Goal: Task Accomplishment & Management: Use online tool/utility

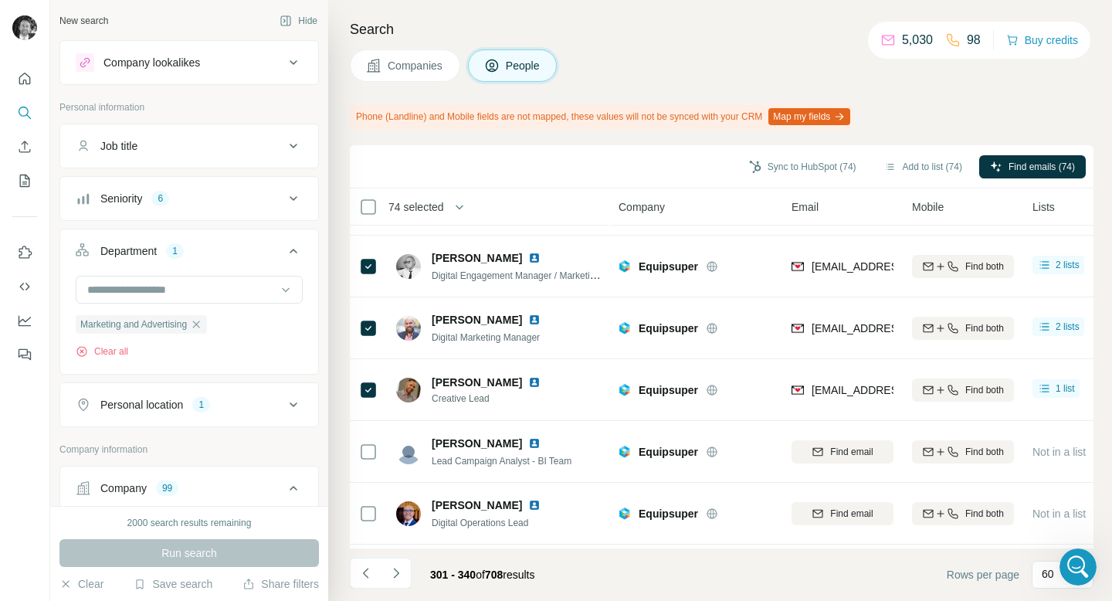
scroll to position [559, 0]
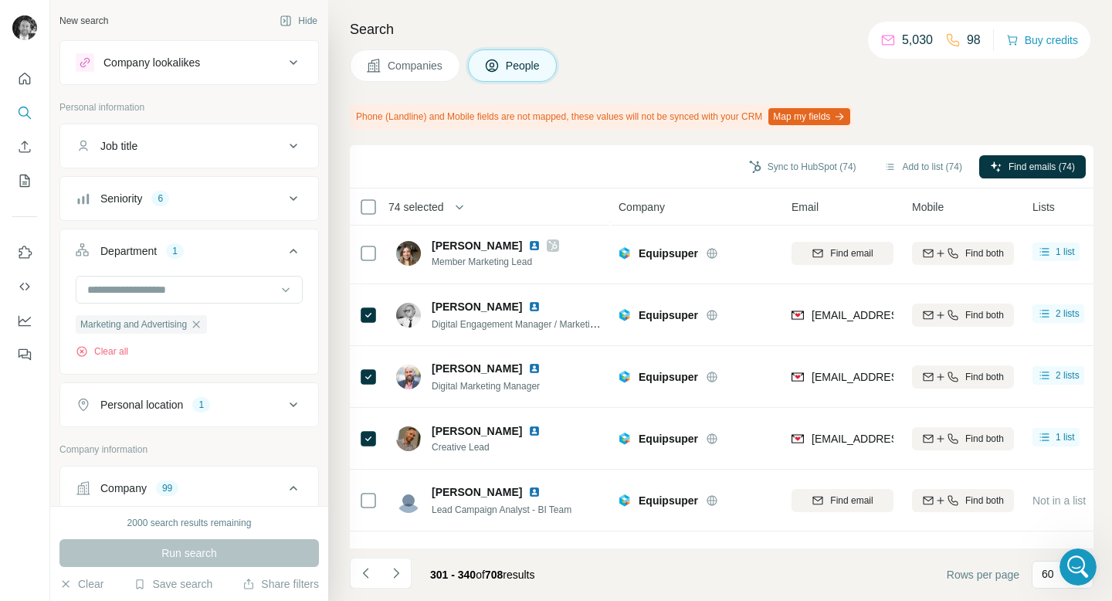
click at [431, 71] on span "Companies" at bounding box center [416, 65] width 56 height 15
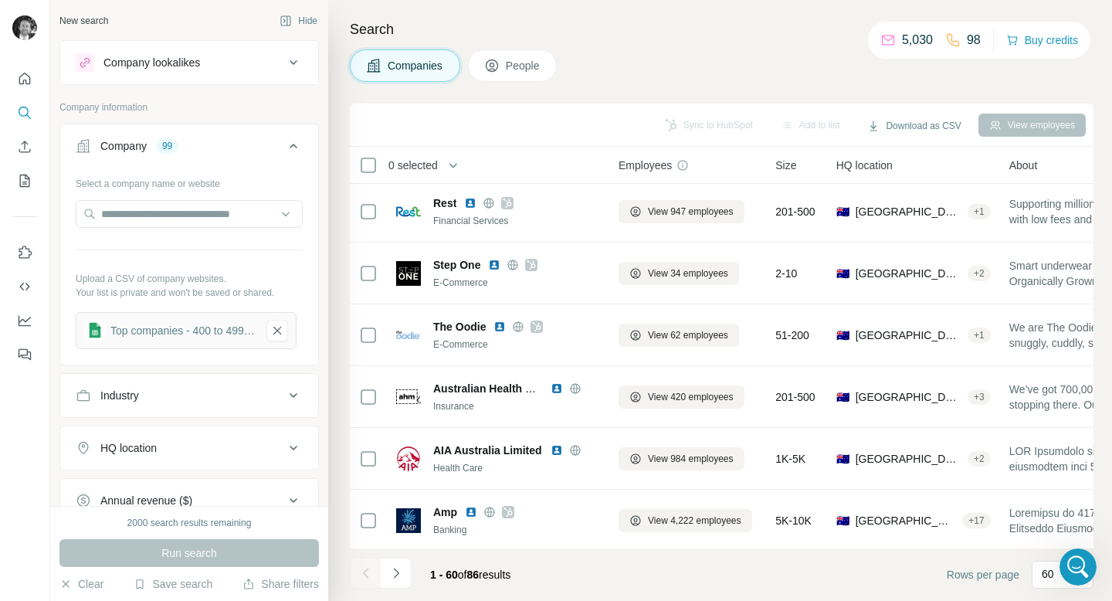
click at [415, 68] on span "Companies" at bounding box center [416, 65] width 56 height 15
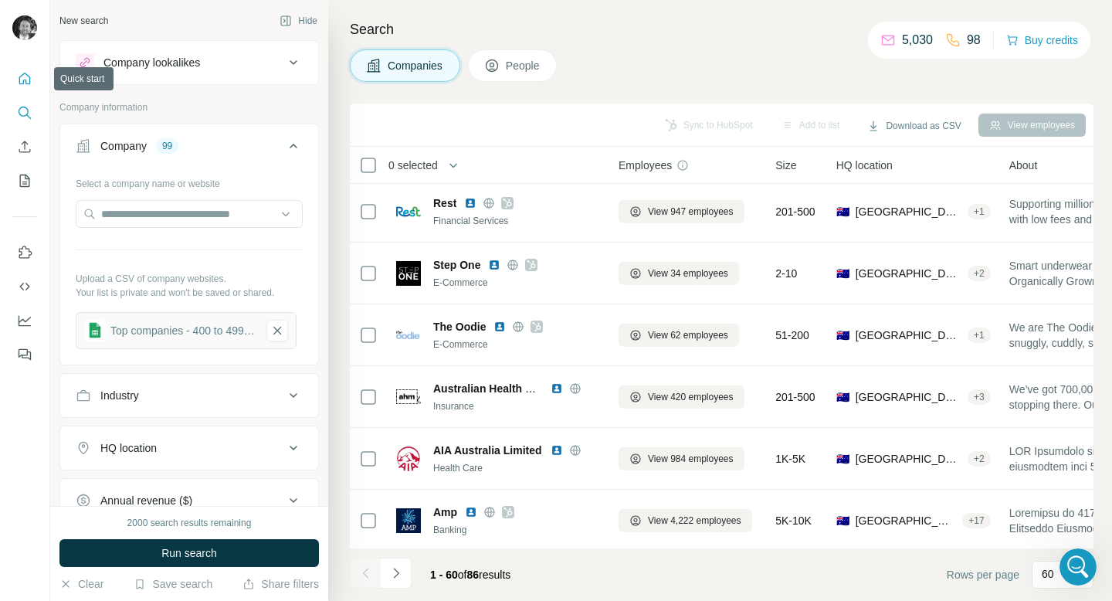
click at [22, 64] on div at bounding box center [24, 212] width 49 height 313
click at [22, 75] on icon "Quick start" at bounding box center [25, 79] width 12 height 12
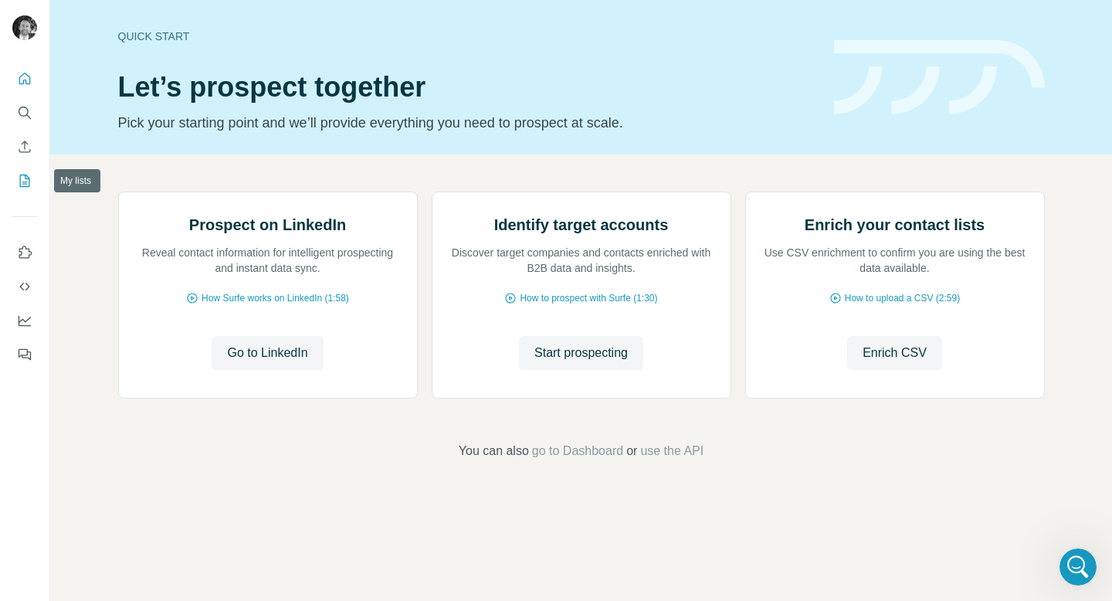
click at [32, 178] on icon "My lists" at bounding box center [24, 180] width 15 height 15
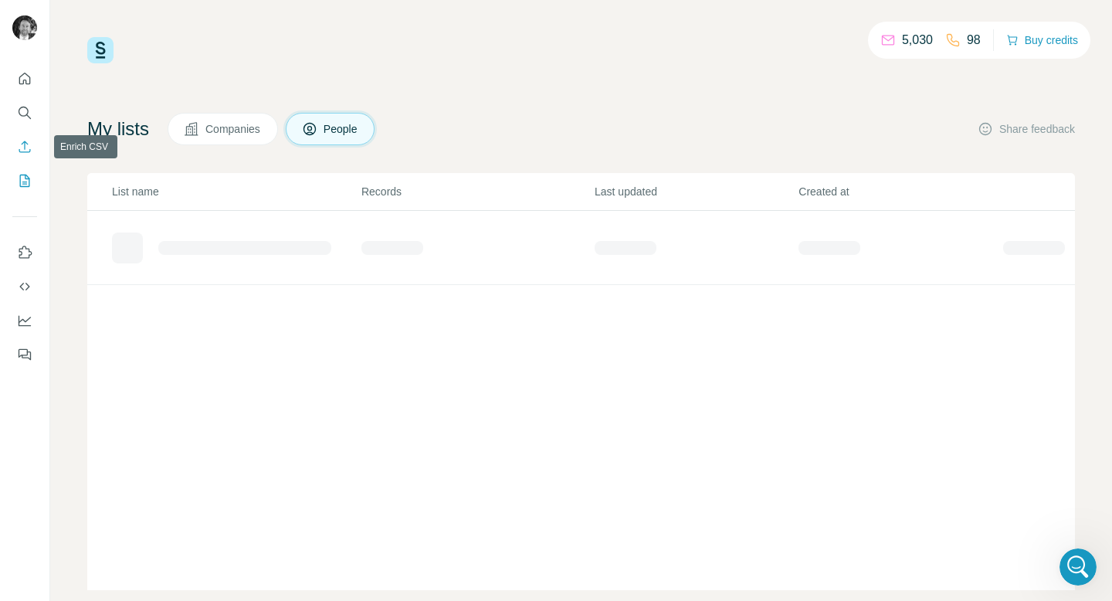
click at [28, 150] on icon "Enrich CSV" at bounding box center [24, 146] width 15 height 15
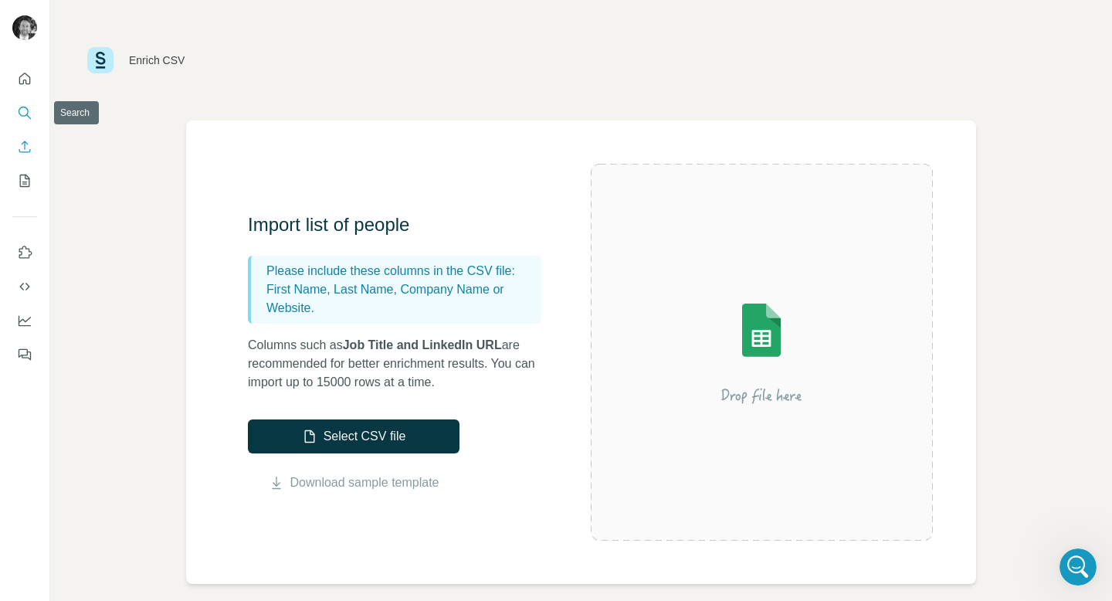
click at [30, 120] on icon "Search" at bounding box center [24, 112] width 15 height 15
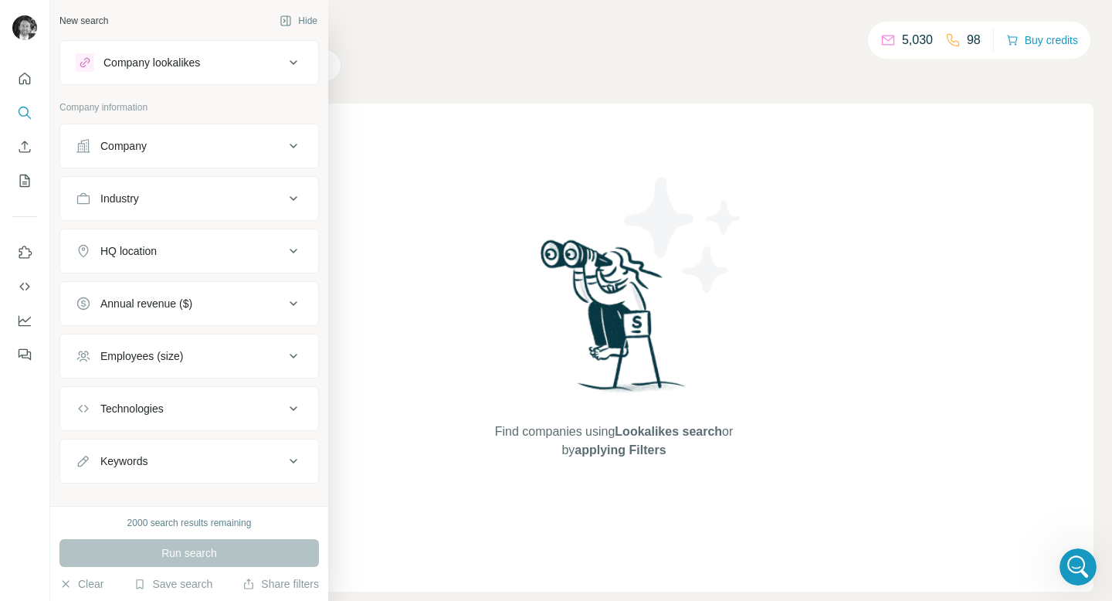
click at [111, 158] on button "Company" at bounding box center [189, 145] width 258 height 37
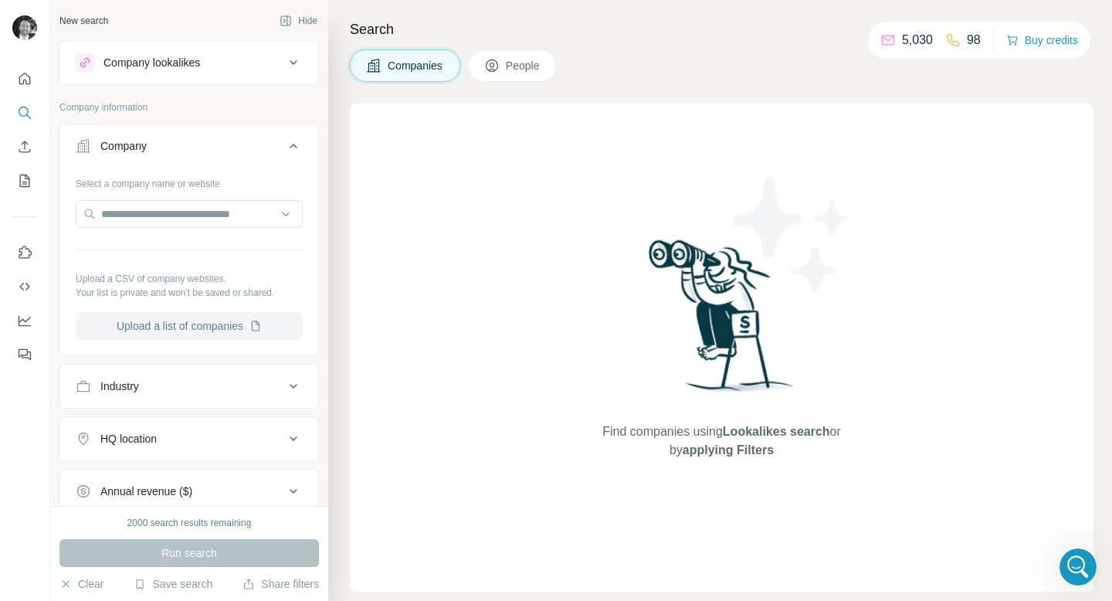
click at [149, 329] on button "Upload a list of companies" at bounding box center [189, 326] width 227 height 28
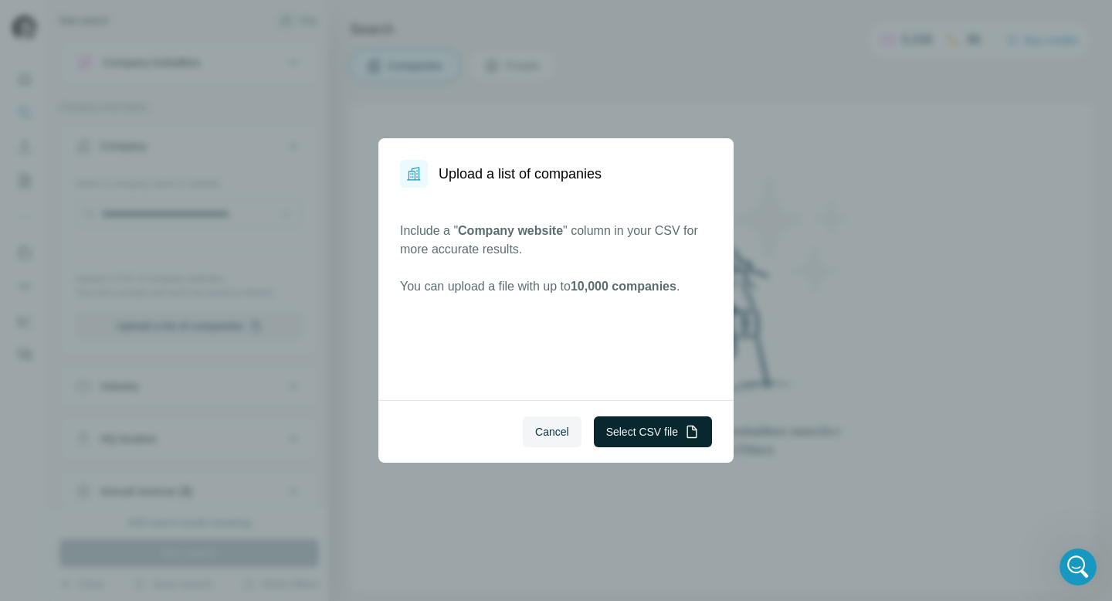
click at [650, 437] on button "Select CSV file" at bounding box center [653, 431] width 118 height 31
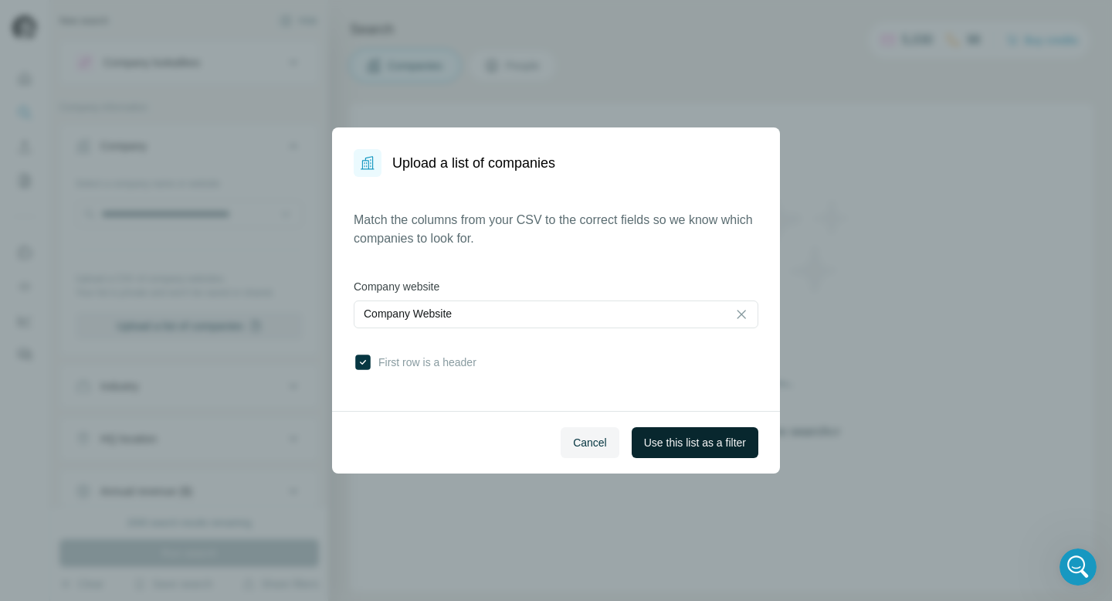
click at [672, 442] on span "Use this list as a filter" at bounding box center [695, 442] width 102 height 15
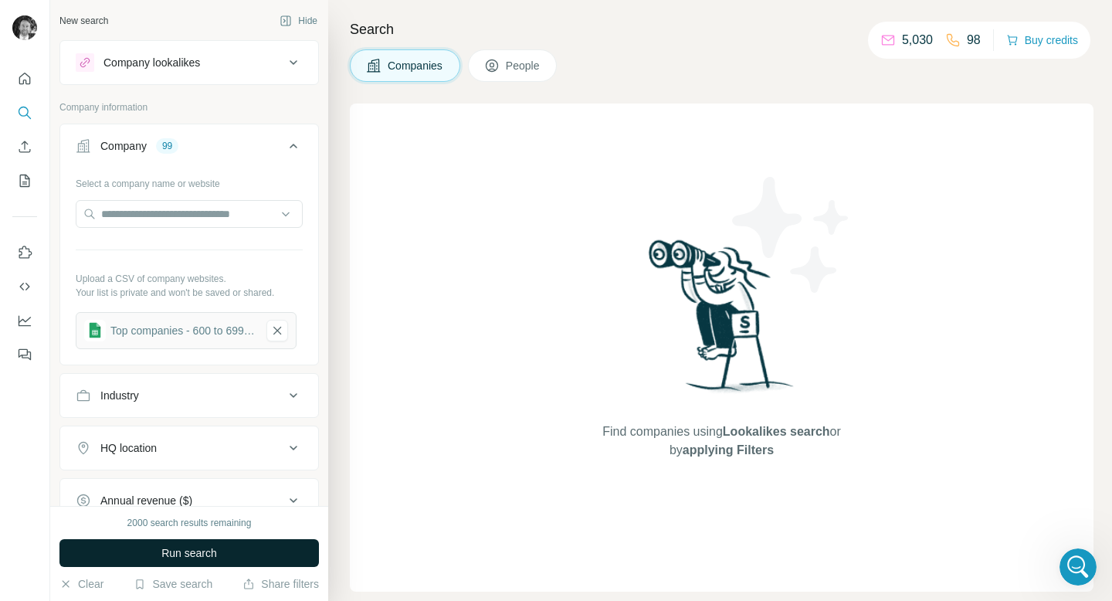
click at [185, 551] on span "Run search" at bounding box center [189, 552] width 56 height 15
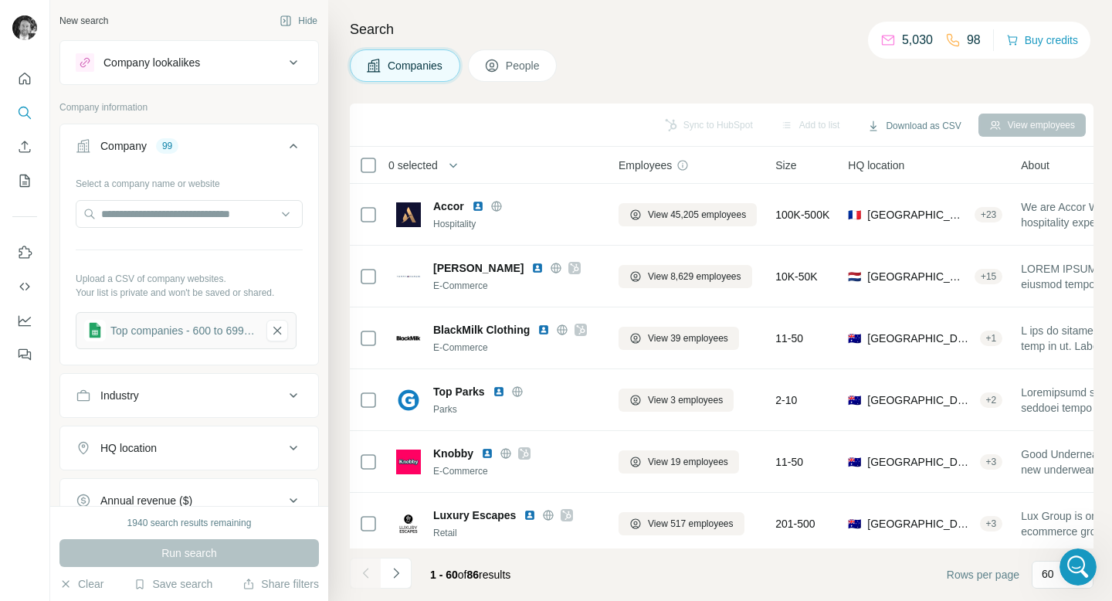
click at [508, 68] on button "People" at bounding box center [513, 65] width 90 height 32
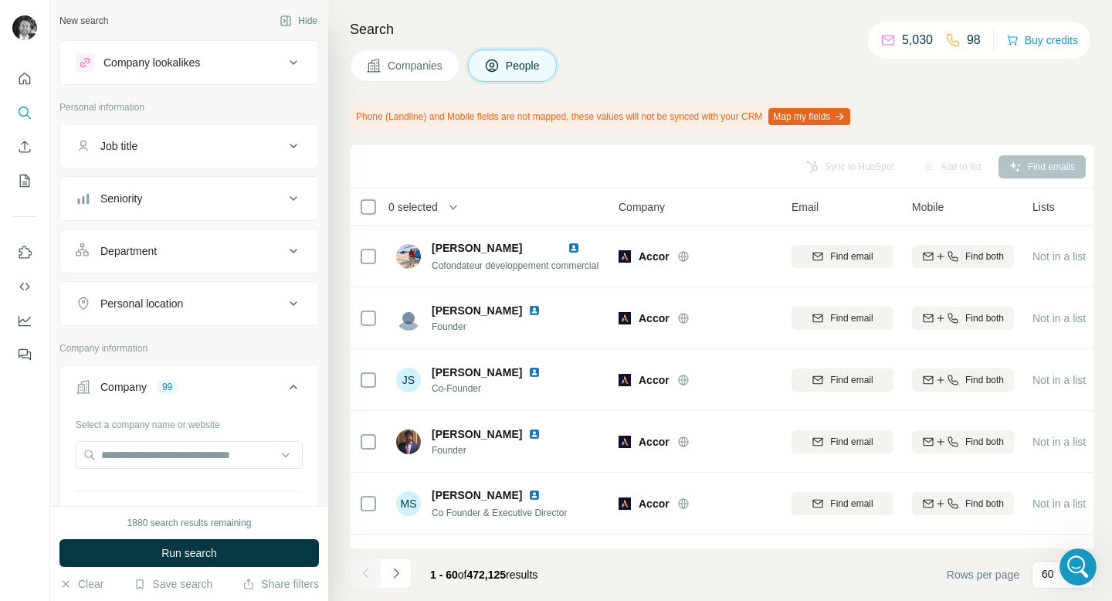
click at [175, 195] on div "Seniority" at bounding box center [180, 198] width 209 height 15
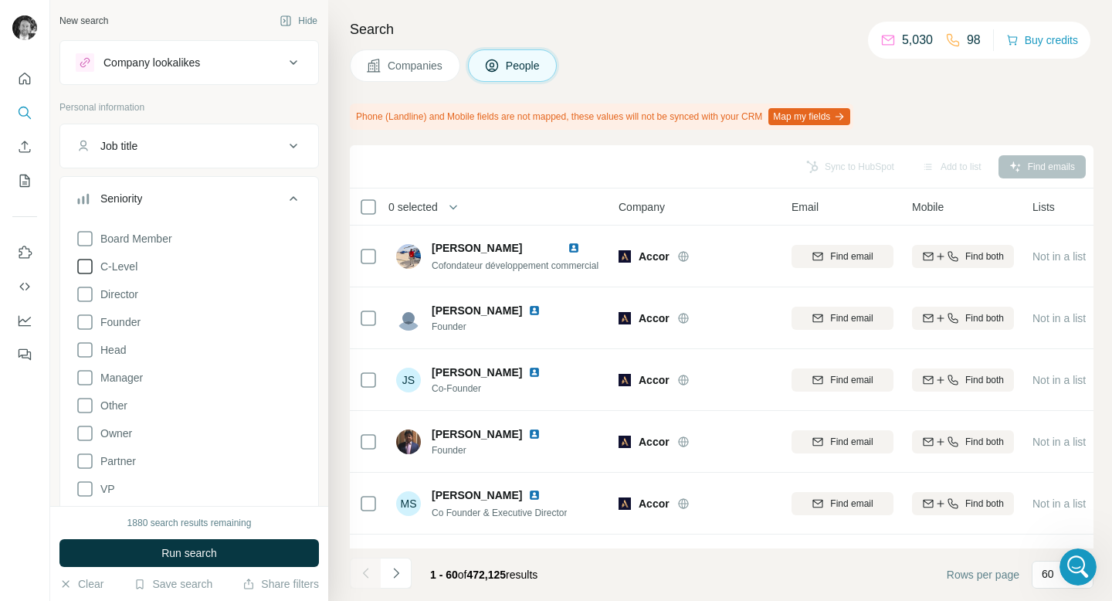
click at [83, 266] on icon at bounding box center [85, 266] width 19 height 19
click at [81, 300] on icon at bounding box center [84, 294] width 15 height 15
click at [81, 324] on icon at bounding box center [85, 322] width 19 height 19
click at [83, 352] on icon at bounding box center [85, 350] width 19 height 19
click at [83, 381] on icon at bounding box center [85, 377] width 19 height 19
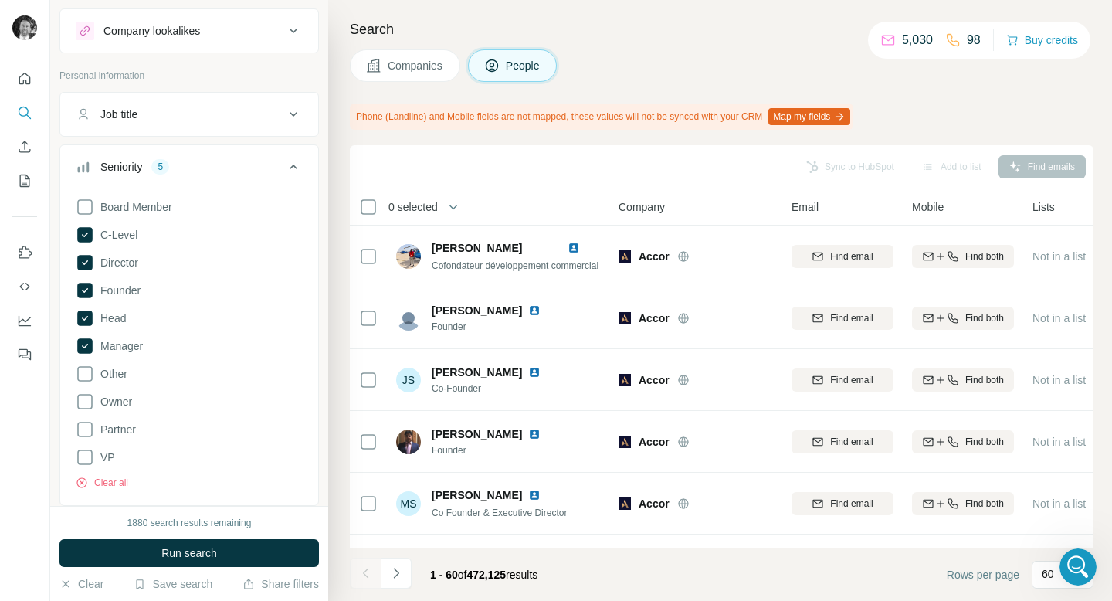
scroll to position [36, 0]
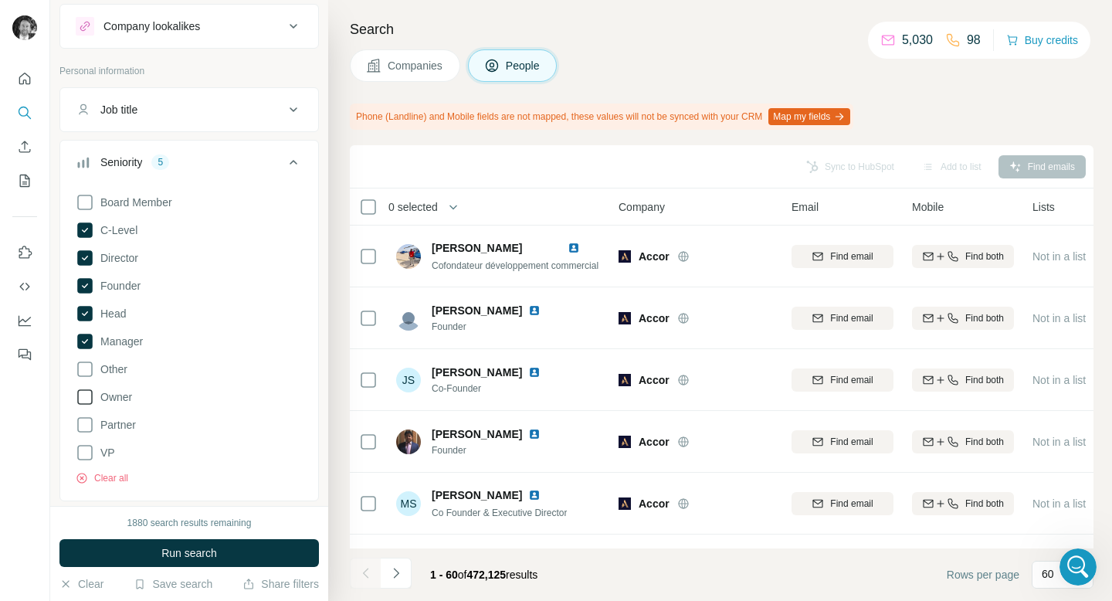
click at [90, 405] on icon at bounding box center [85, 397] width 19 height 19
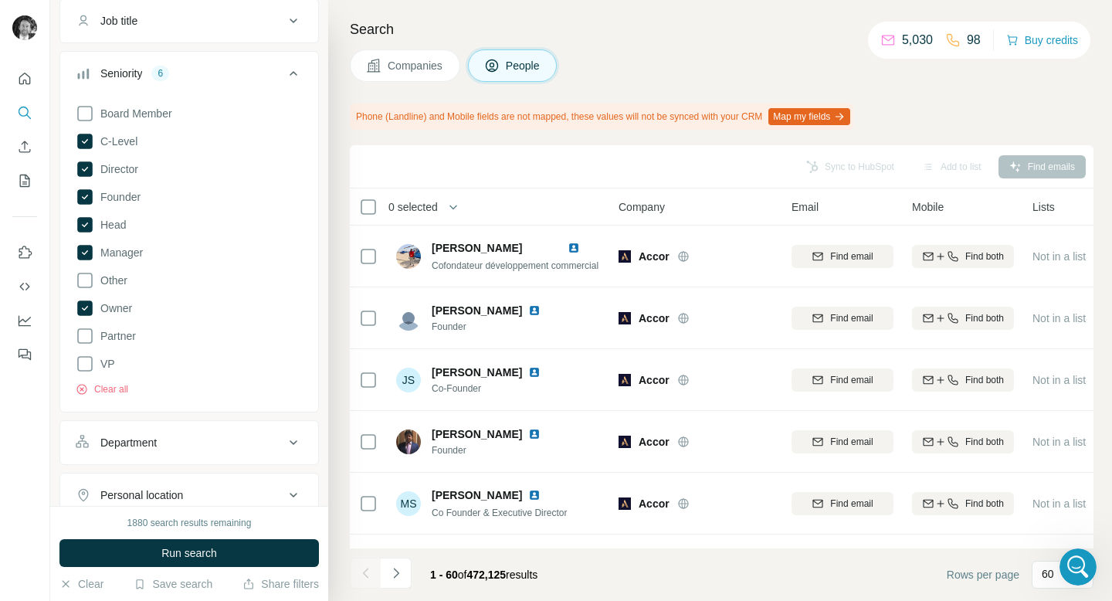
scroll to position [127, 0]
click at [176, 449] on button "Department" at bounding box center [189, 440] width 258 height 37
click at [167, 477] on input at bounding box center [181, 479] width 191 height 17
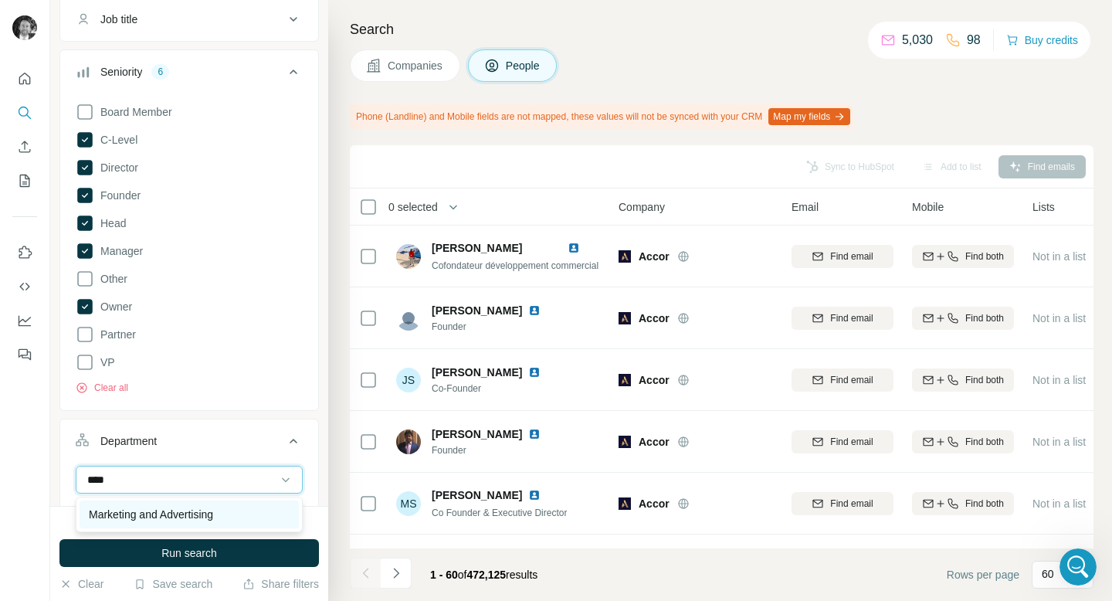
type input "****"
click at [185, 517] on p "Marketing and Advertising" at bounding box center [151, 514] width 124 height 15
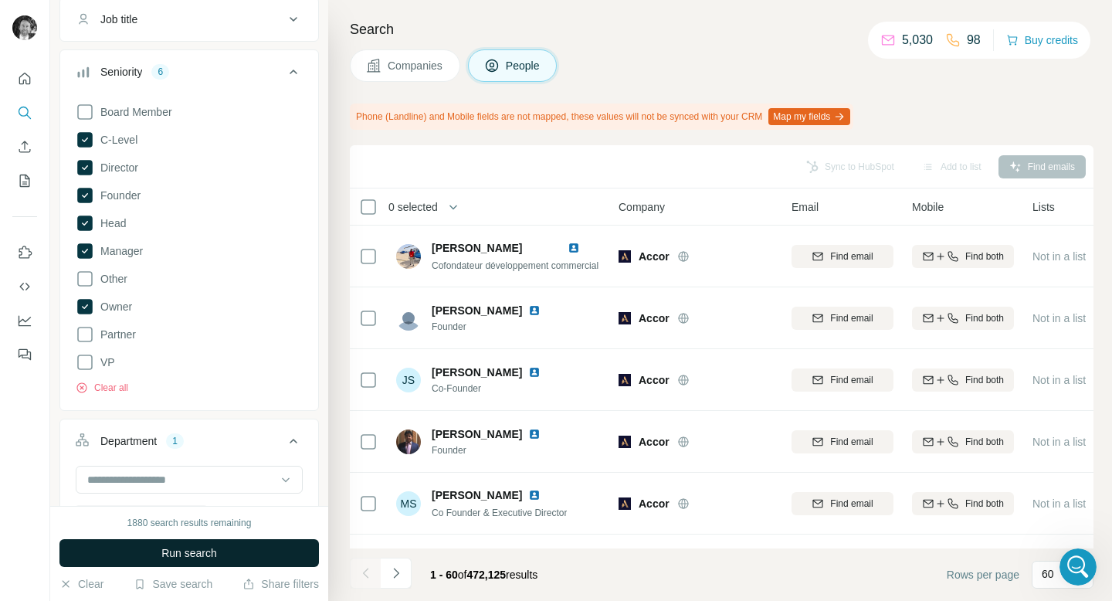
click at [178, 551] on span "Run search" at bounding box center [189, 552] width 56 height 15
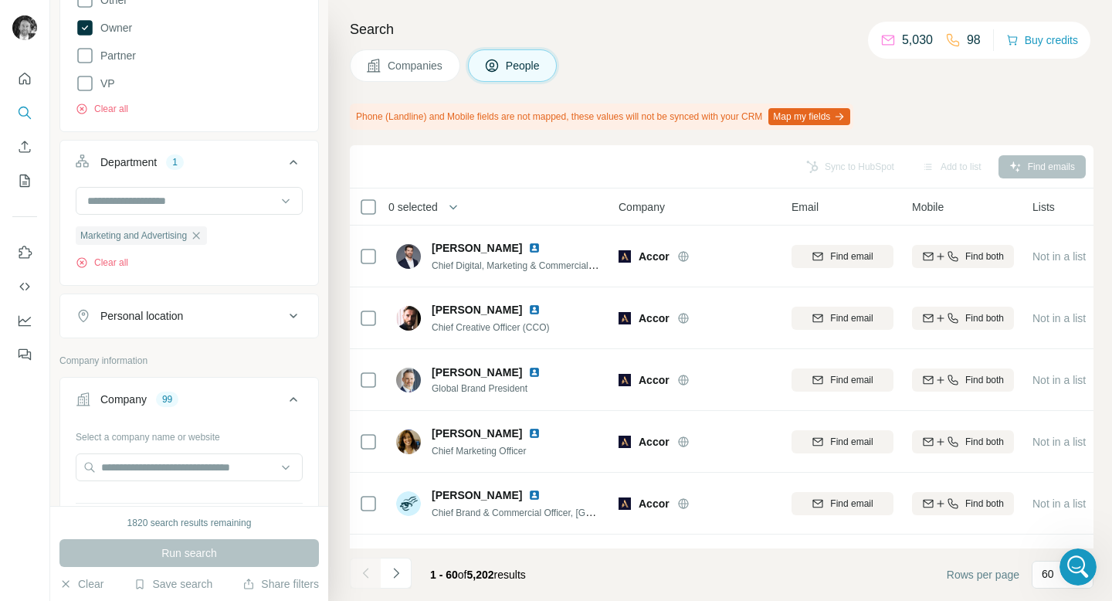
scroll to position [406, 0]
click at [215, 317] on div "Personal location" at bounding box center [180, 314] width 209 height 15
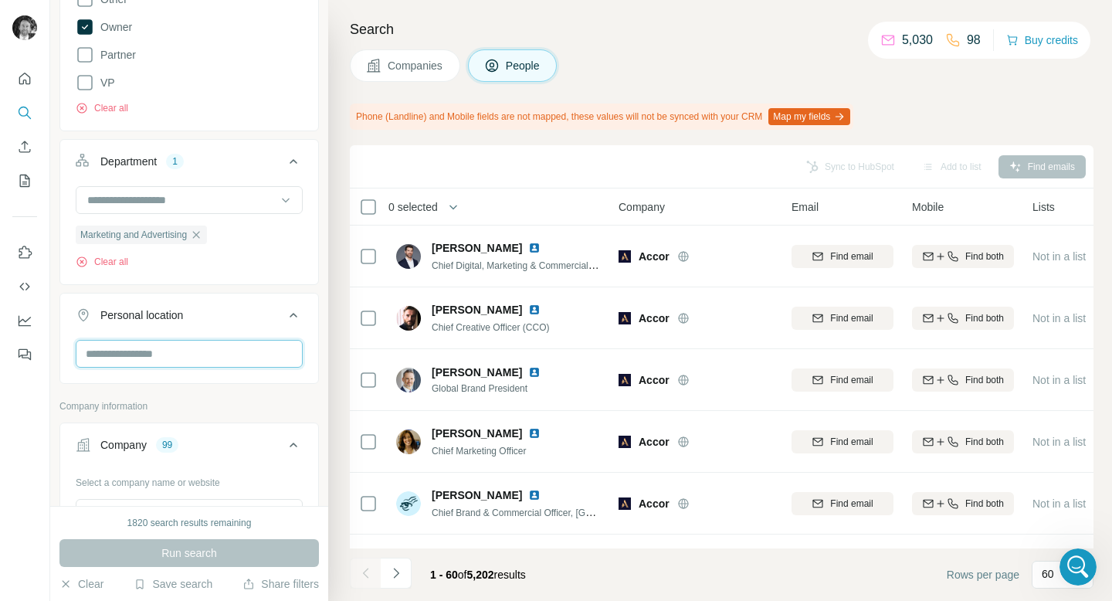
click at [207, 355] on input "text" at bounding box center [189, 354] width 227 height 28
type input "***"
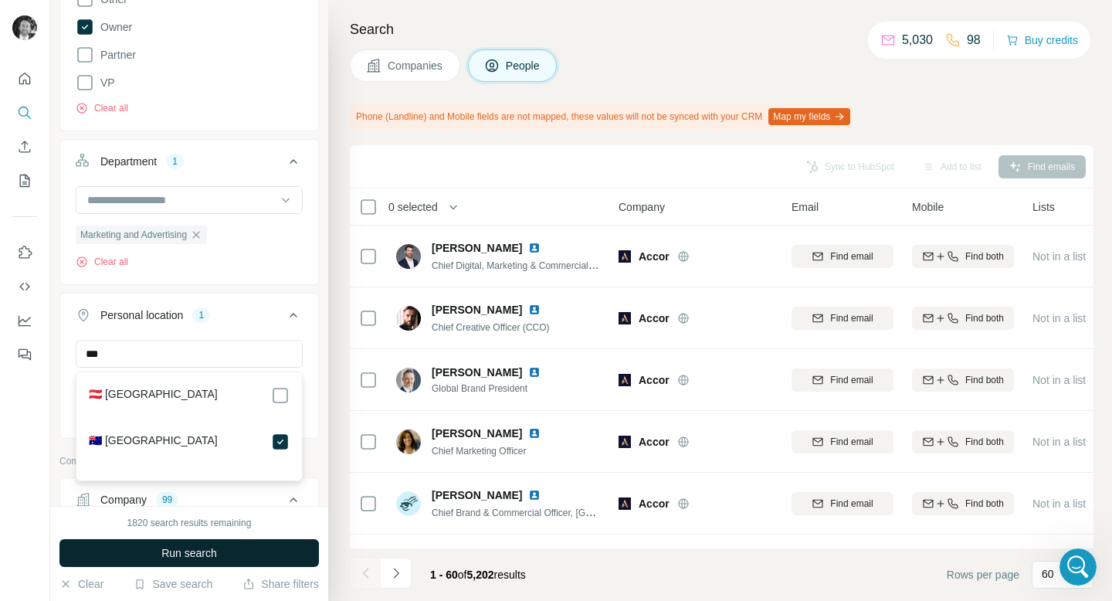
click at [224, 555] on button "Run search" at bounding box center [188, 553] width 259 height 28
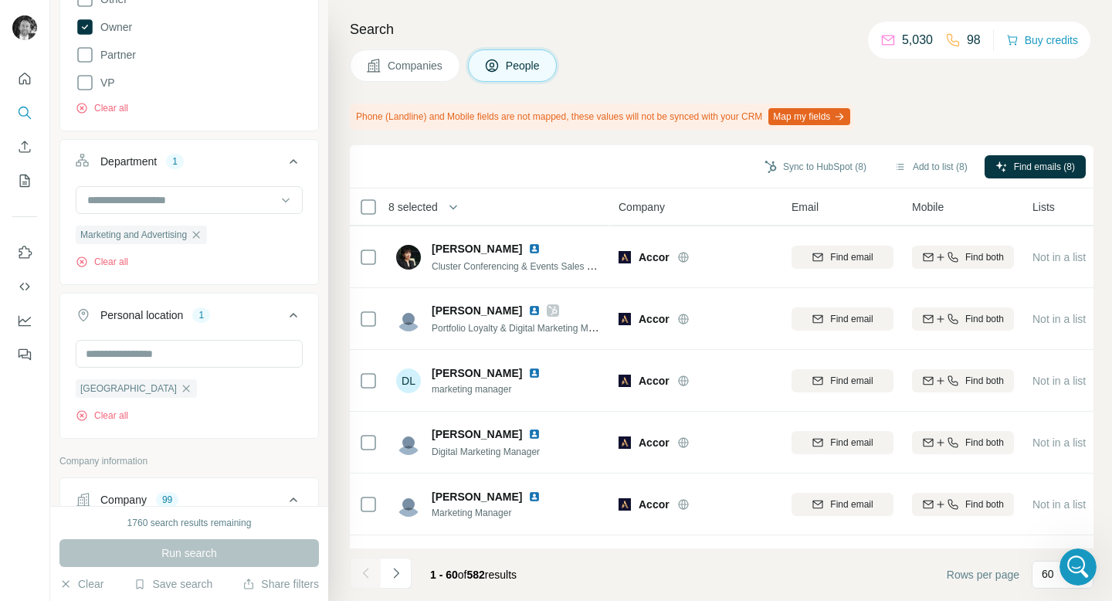
scroll to position [1874, 0]
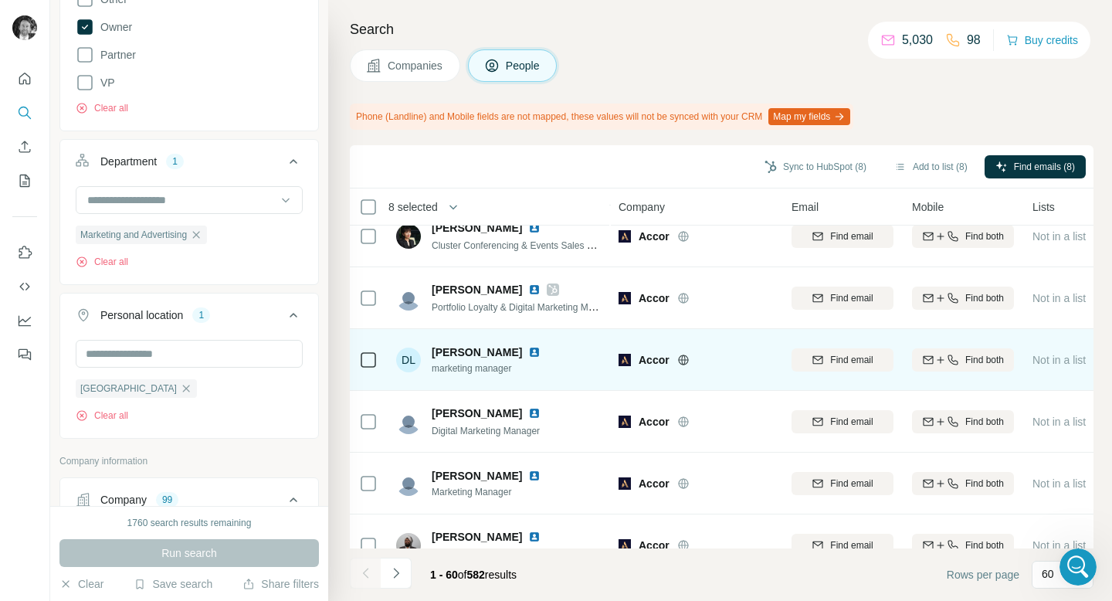
click at [359, 362] on icon at bounding box center [368, 360] width 19 height 19
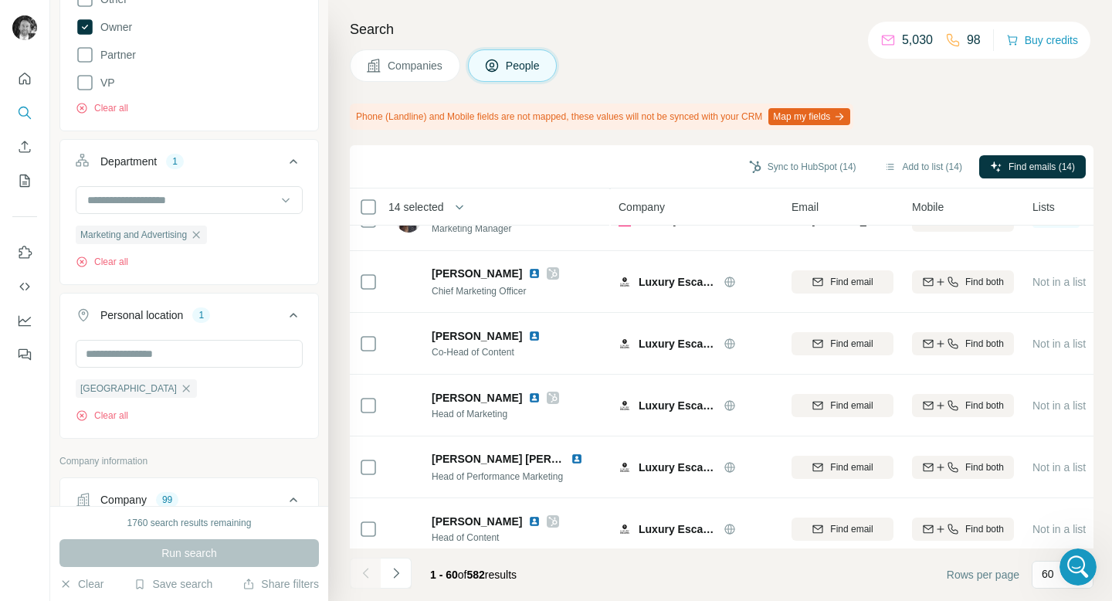
scroll to position [3384, 0]
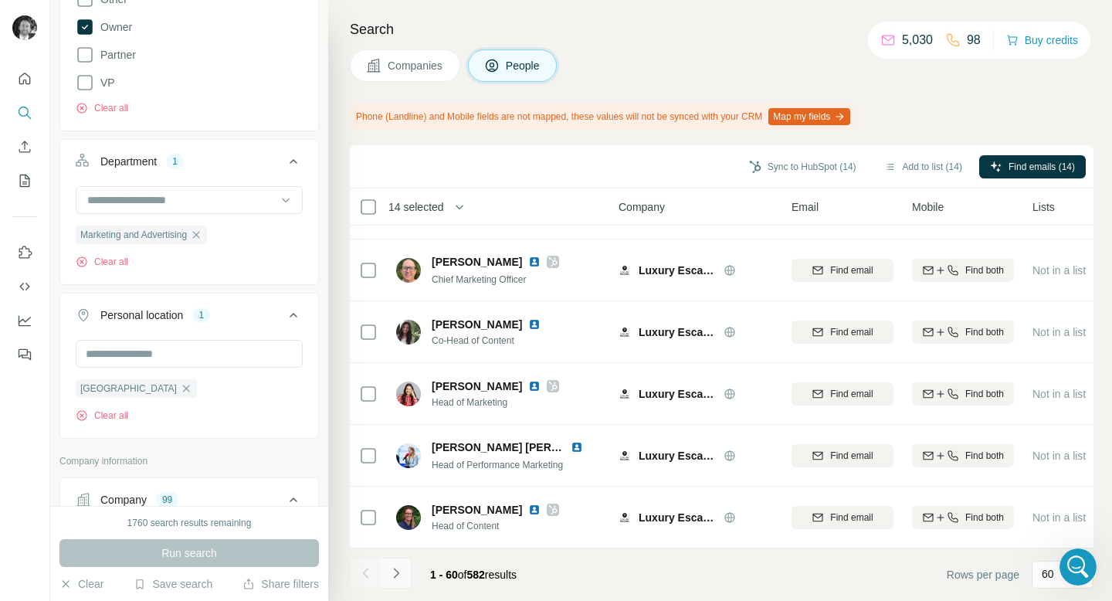
click at [394, 578] on icon "Navigate to next page" at bounding box center [395, 572] width 15 height 15
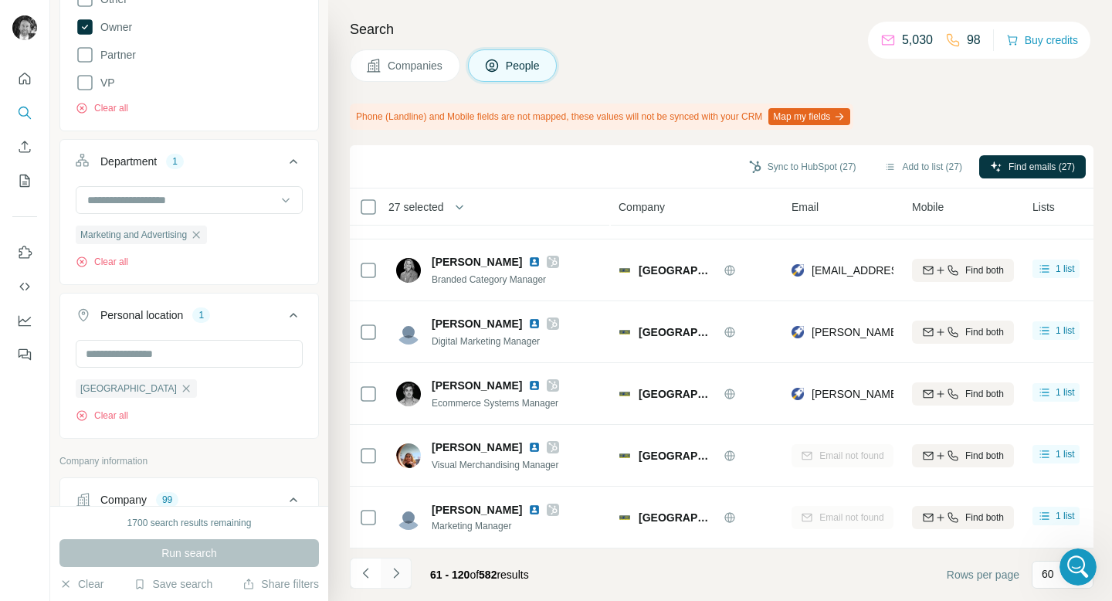
click at [398, 581] on button "Navigate to next page" at bounding box center [396, 573] width 31 height 31
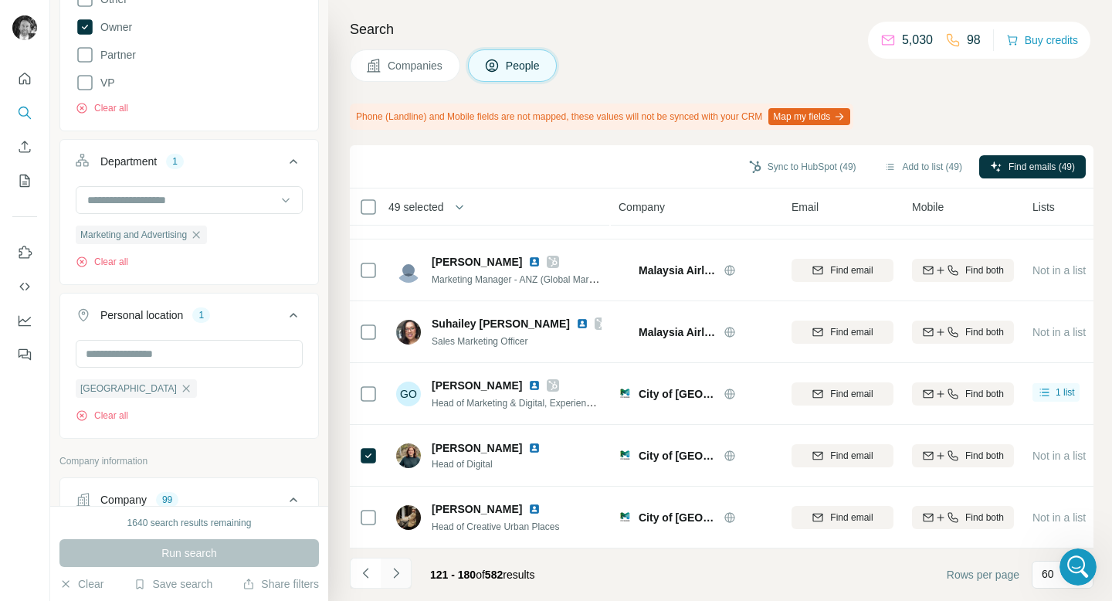
click at [397, 578] on icon "Navigate to next page" at bounding box center [395, 572] width 15 height 15
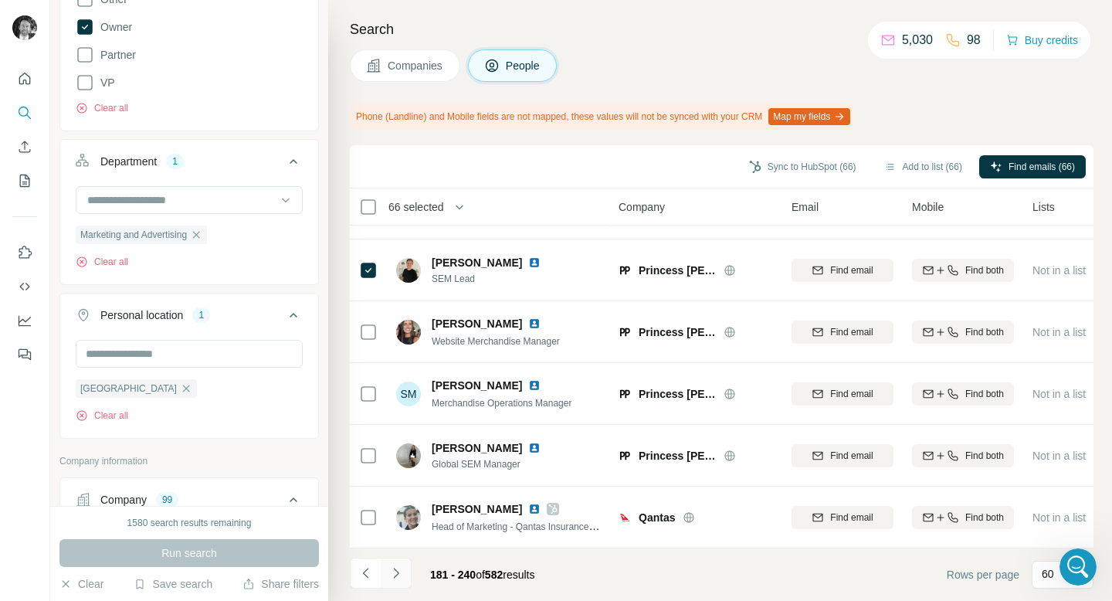
click at [399, 572] on icon "Navigate to next page" at bounding box center [395, 572] width 15 height 15
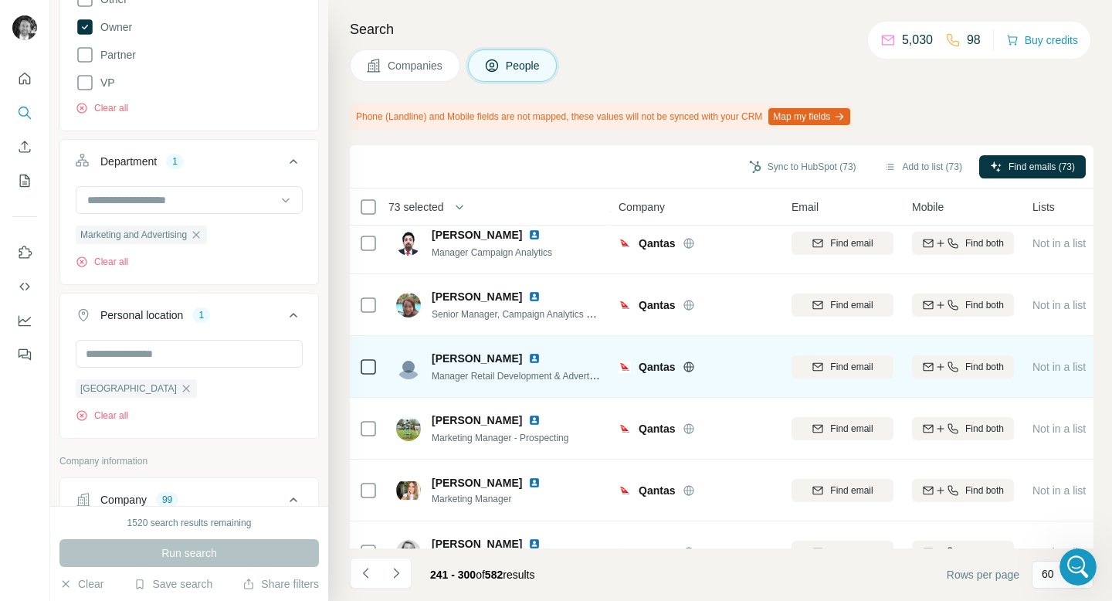
scroll to position [1129, 0]
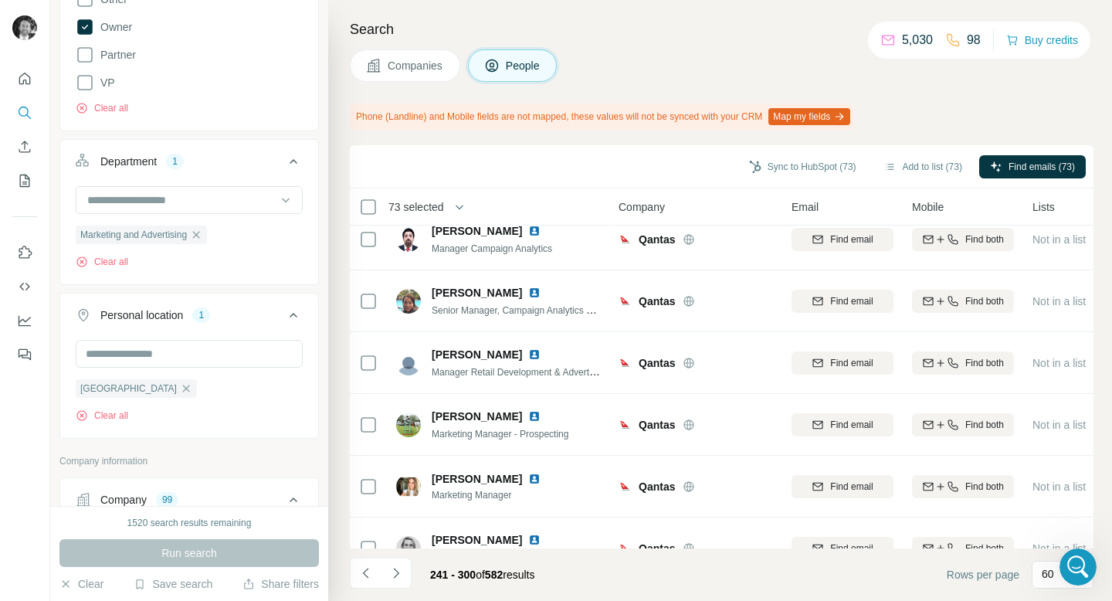
click at [1106, 600] on div "Search Companies People Phone (Landline) and Mobile fields are not mapped, thes…" at bounding box center [720, 300] width 784 height 601
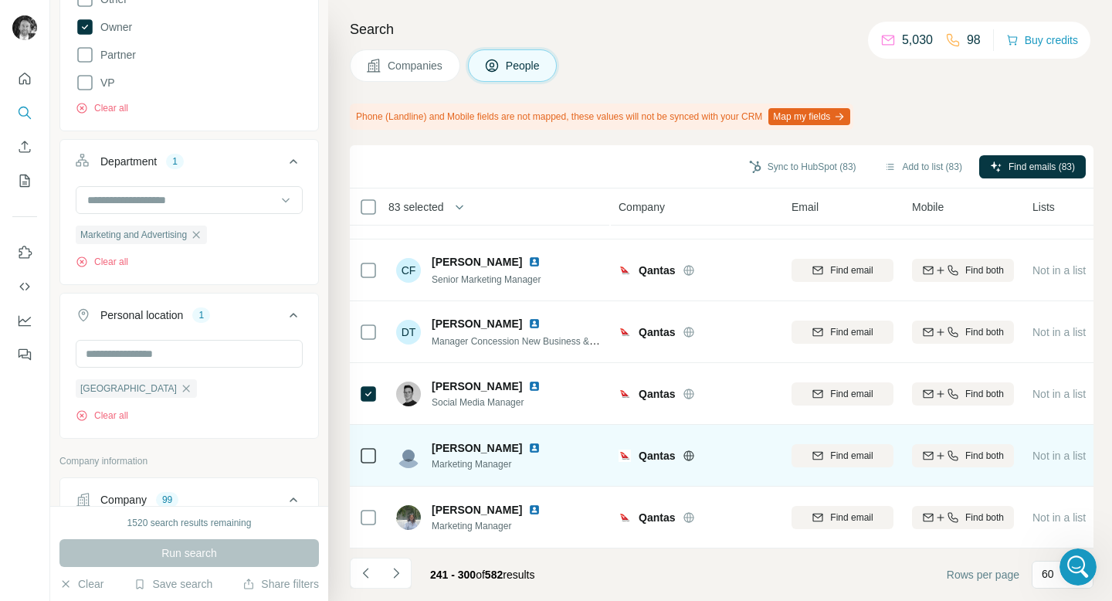
scroll to position [3383, 0]
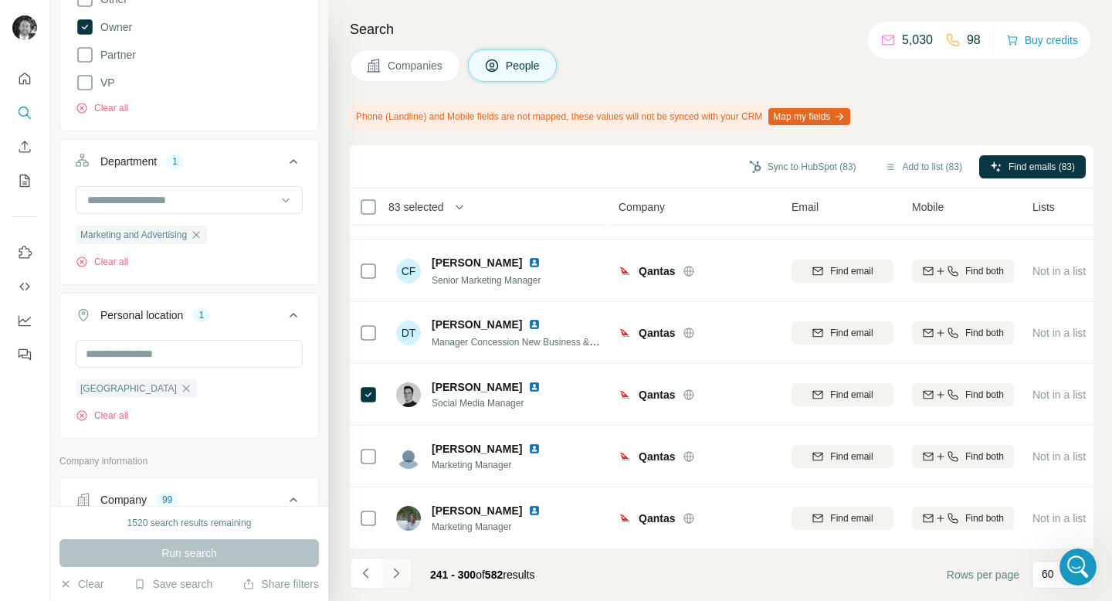
click at [401, 574] on icon "Navigate to next page" at bounding box center [395, 572] width 15 height 15
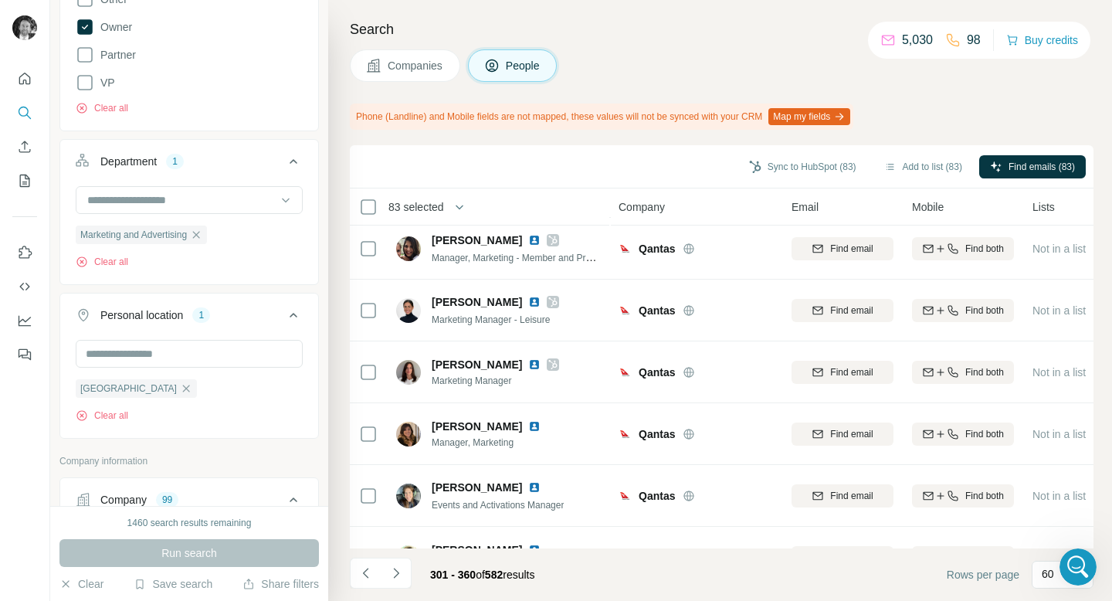
scroll to position [3384, 0]
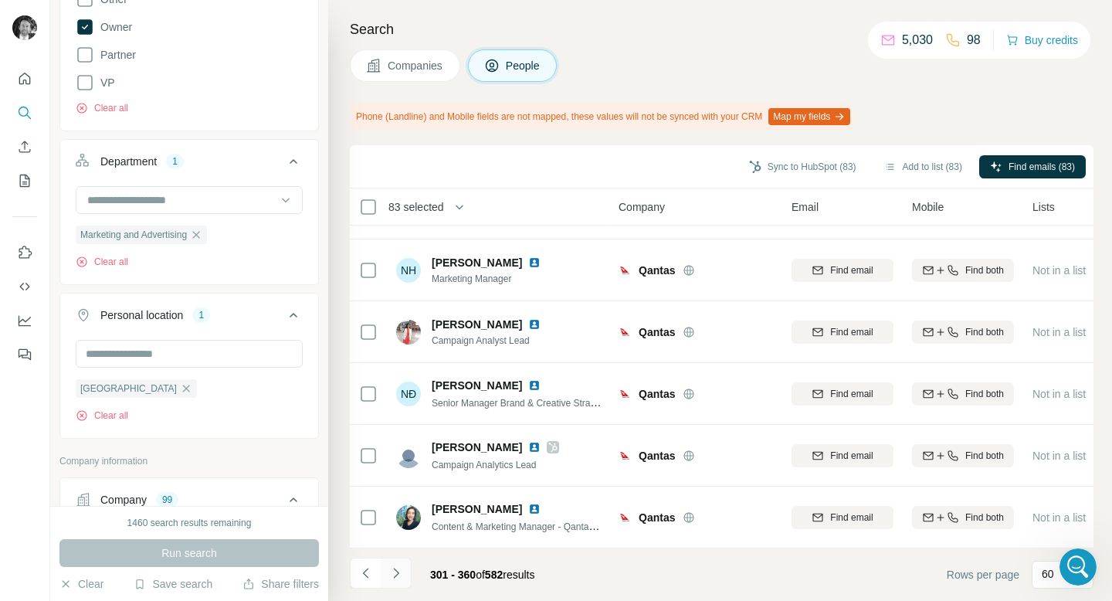
click at [395, 577] on icon "Navigate to next page" at bounding box center [395, 572] width 15 height 15
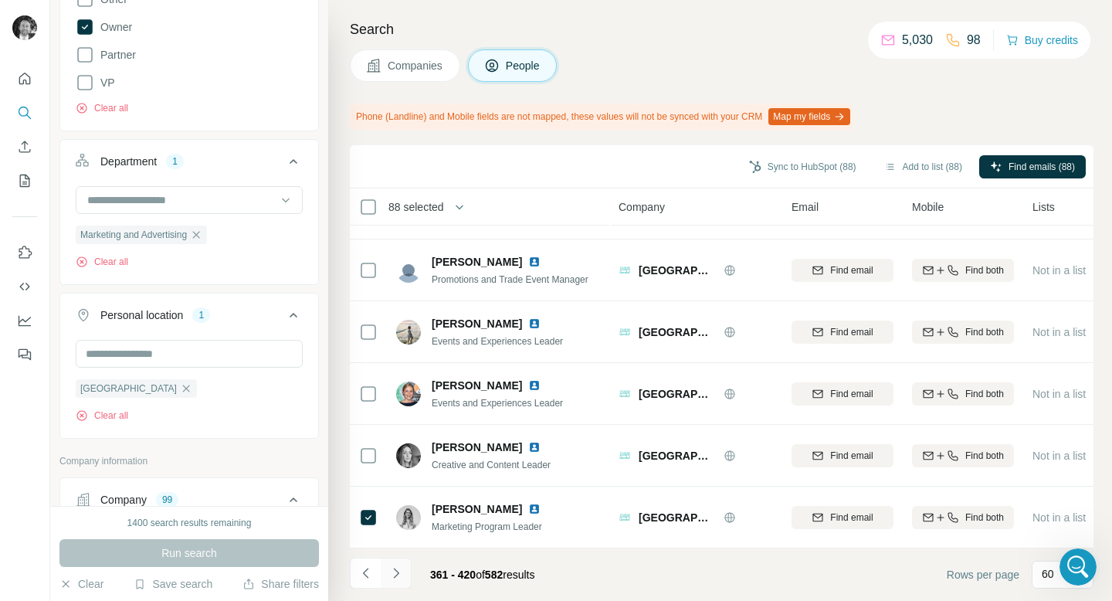
click at [395, 575] on icon "Navigate to next page" at bounding box center [395, 573] width 5 height 10
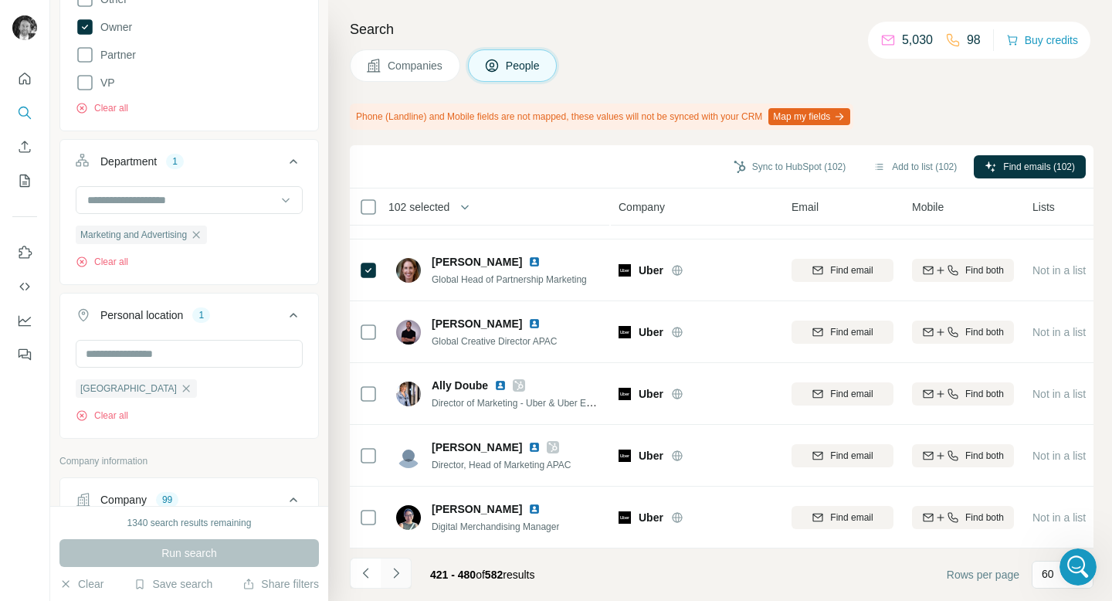
click at [393, 576] on icon "Navigate to next page" at bounding box center [395, 572] width 15 height 15
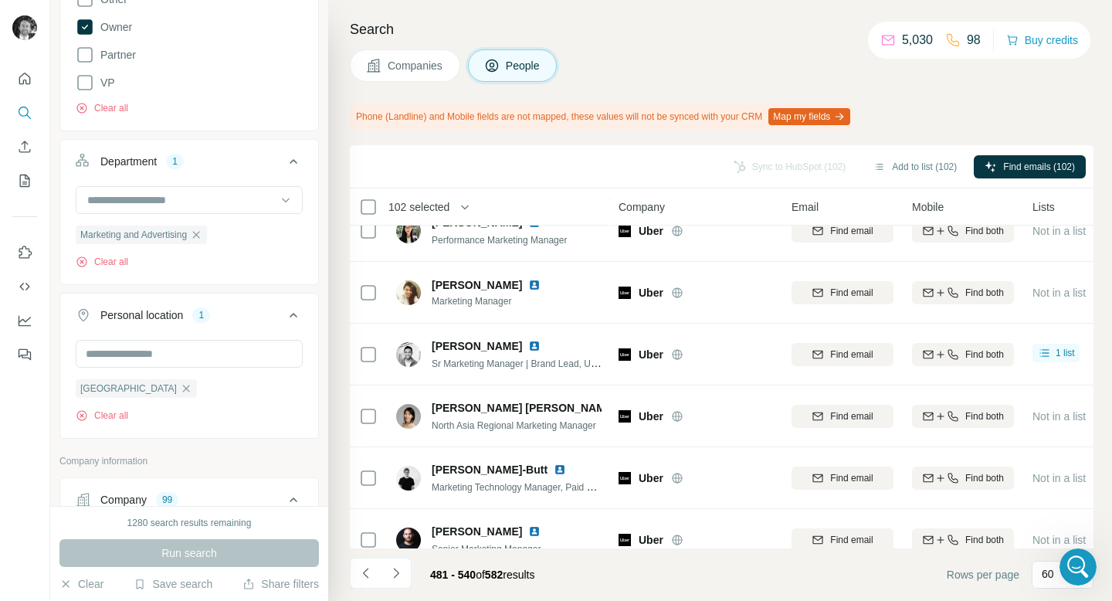
scroll to position [0, 0]
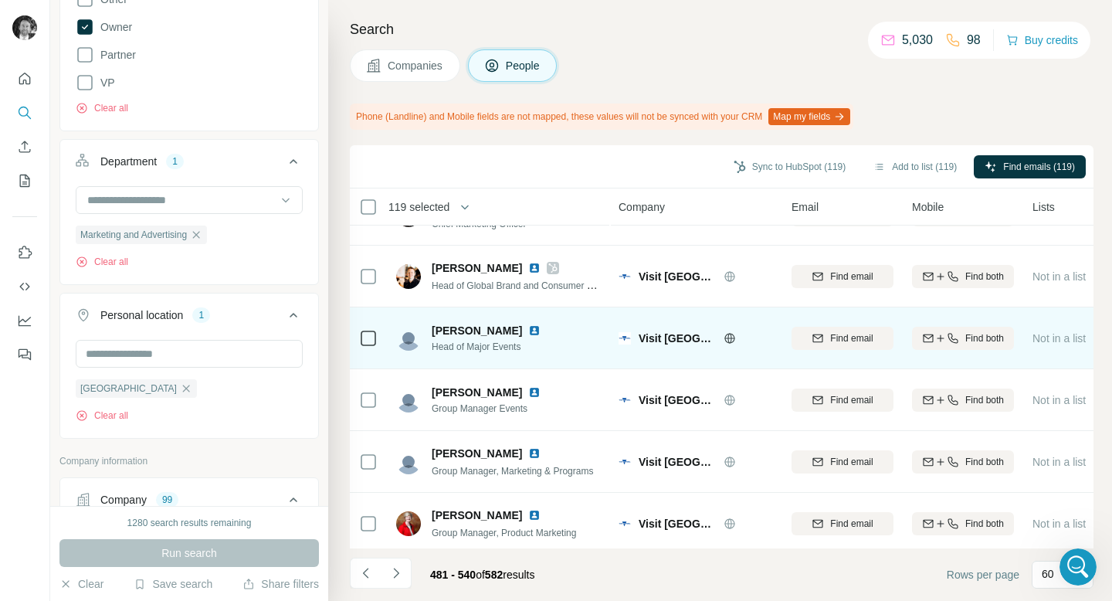
scroll to position [3384, 0]
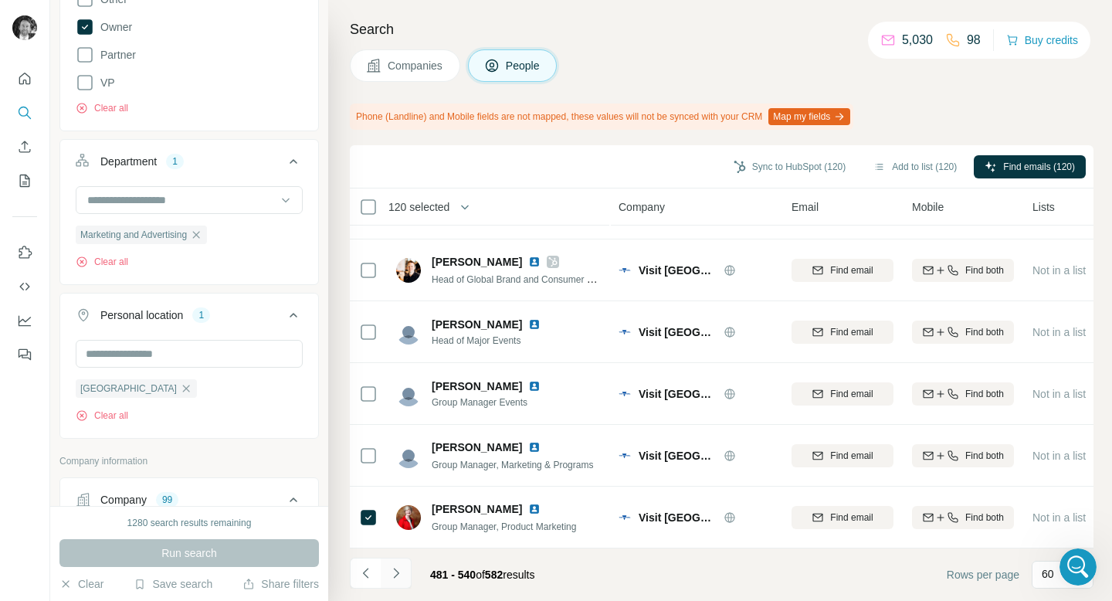
click at [397, 566] on icon "Navigate to next page" at bounding box center [395, 572] width 15 height 15
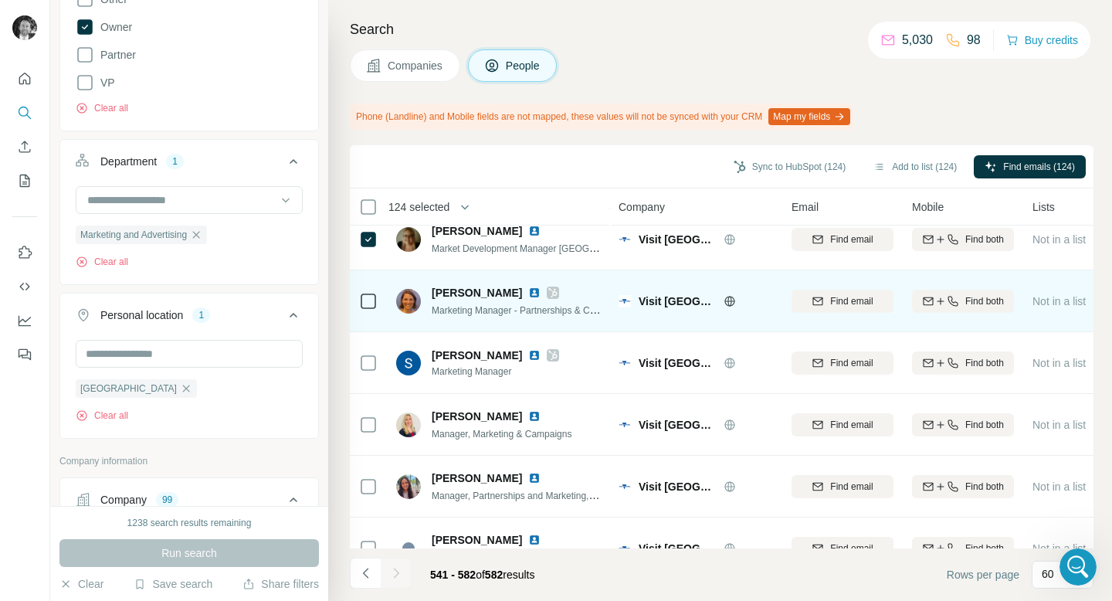
scroll to position [636, 0]
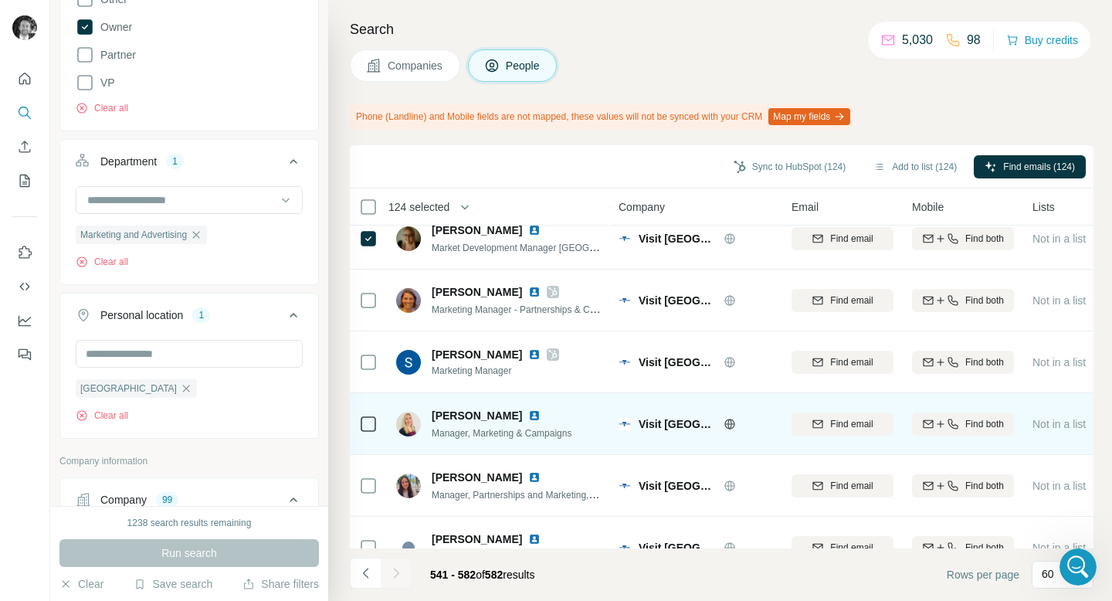
click at [377, 423] on icon at bounding box center [368, 424] width 19 height 19
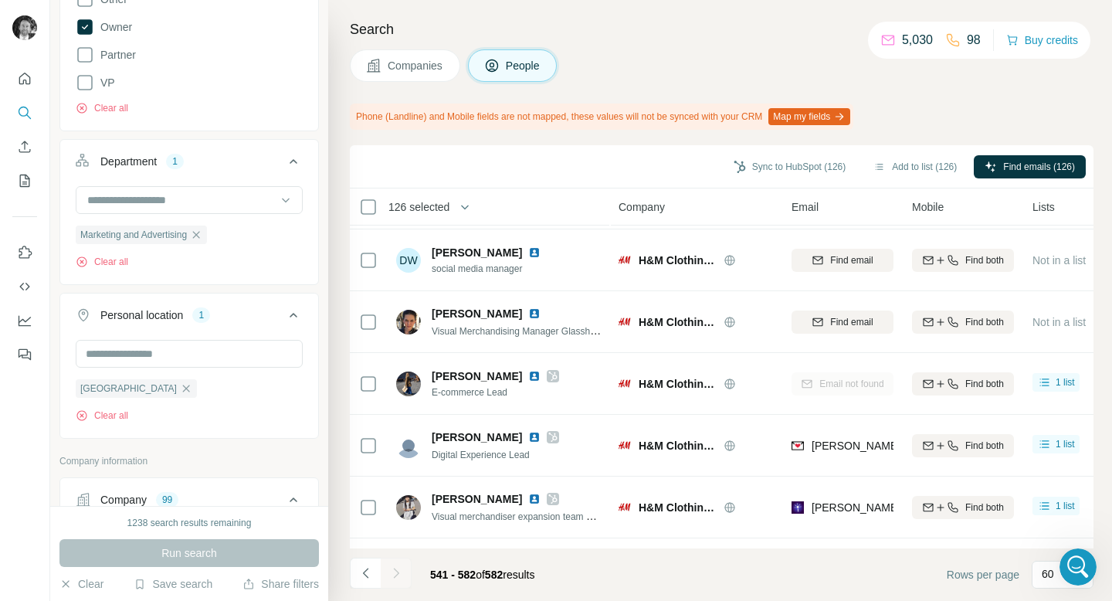
scroll to position [1538, 0]
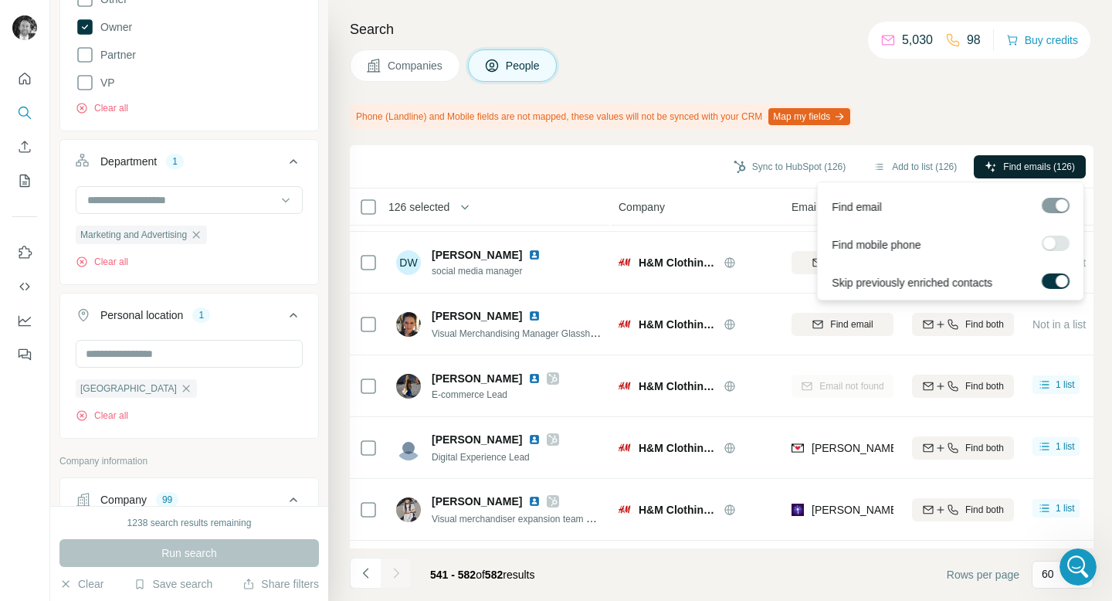
click at [1031, 163] on span "Find emails (126)" at bounding box center [1039, 167] width 72 height 14
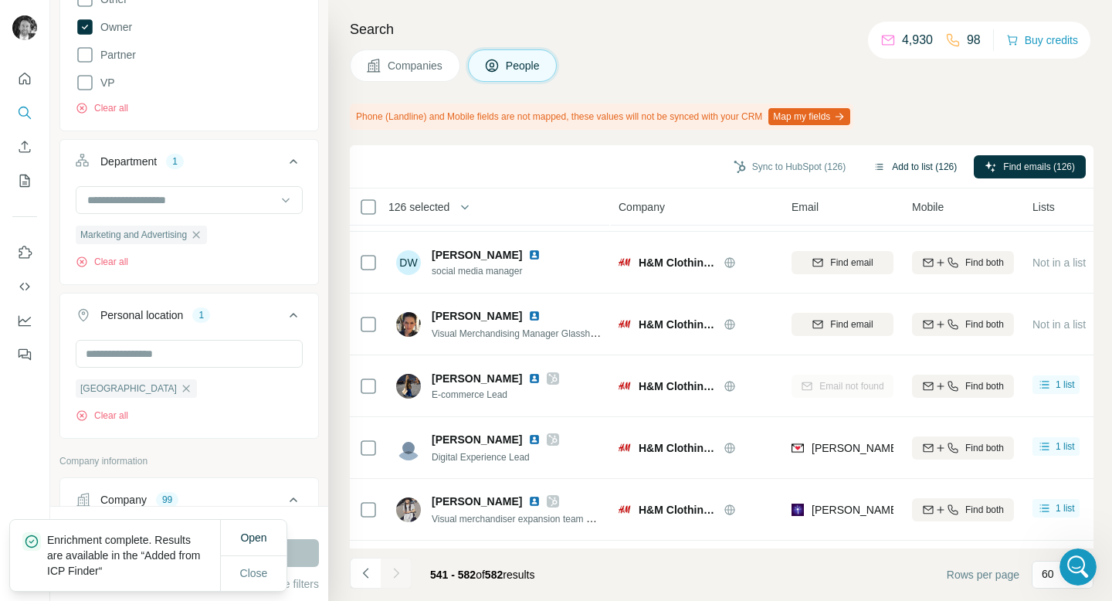
click at [916, 166] on button "Add to list (126)" at bounding box center [915, 166] width 105 height 23
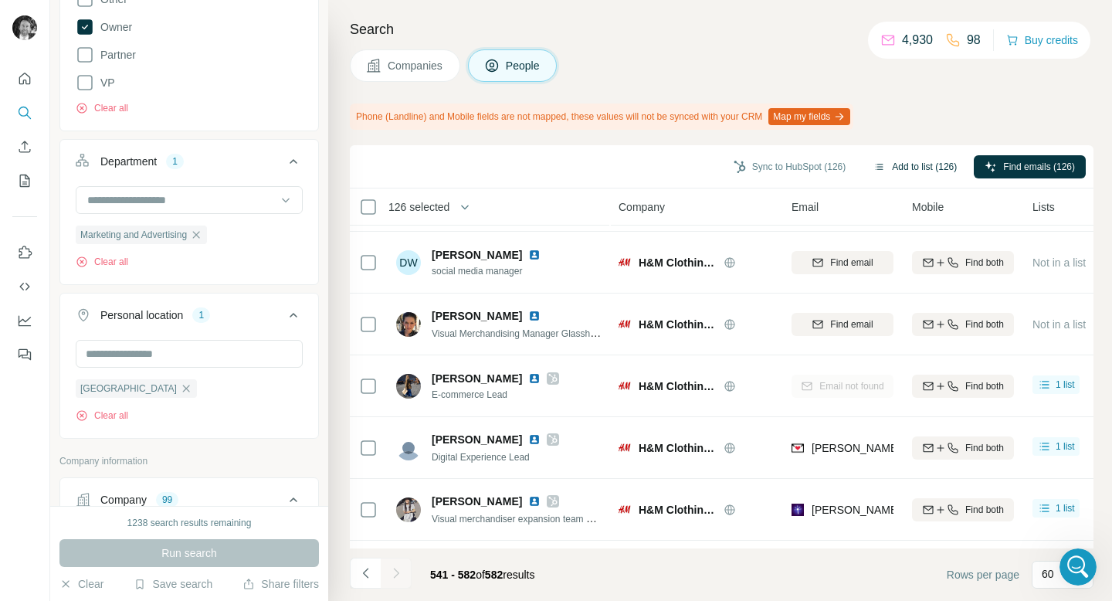
click at [919, 162] on button "Add to list (126)" at bounding box center [915, 166] width 105 height 23
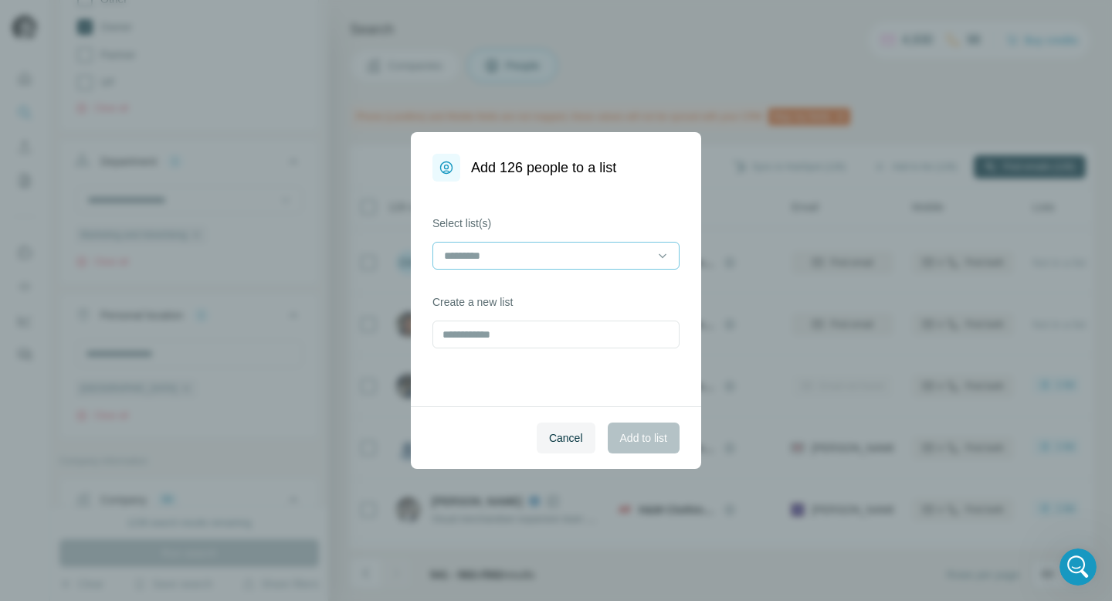
click at [547, 252] on input at bounding box center [547, 255] width 209 height 17
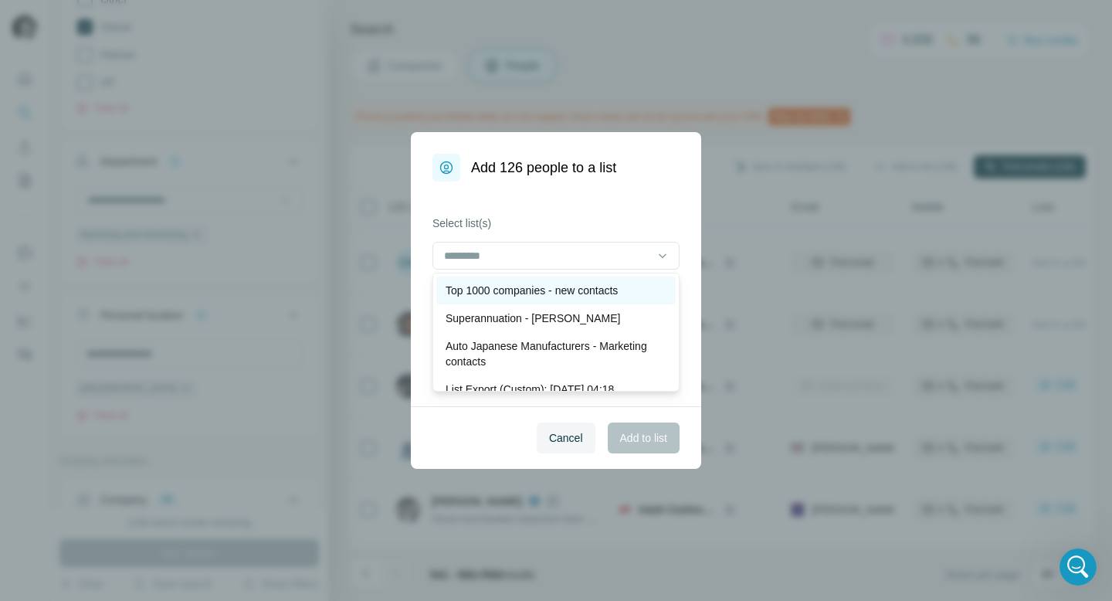
click at [518, 287] on p "Top 1000 companies - new contacts" at bounding box center [532, 290] width 172 height 15
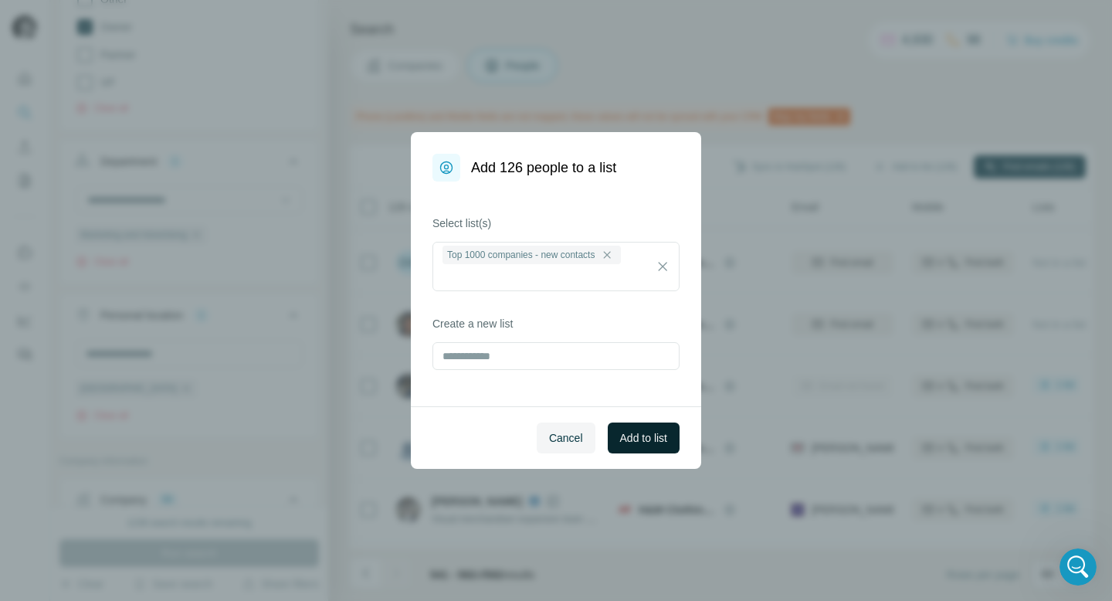
click at [629, 443] on span "Add to list" at bounding box center [643, 437] width 47 height 15
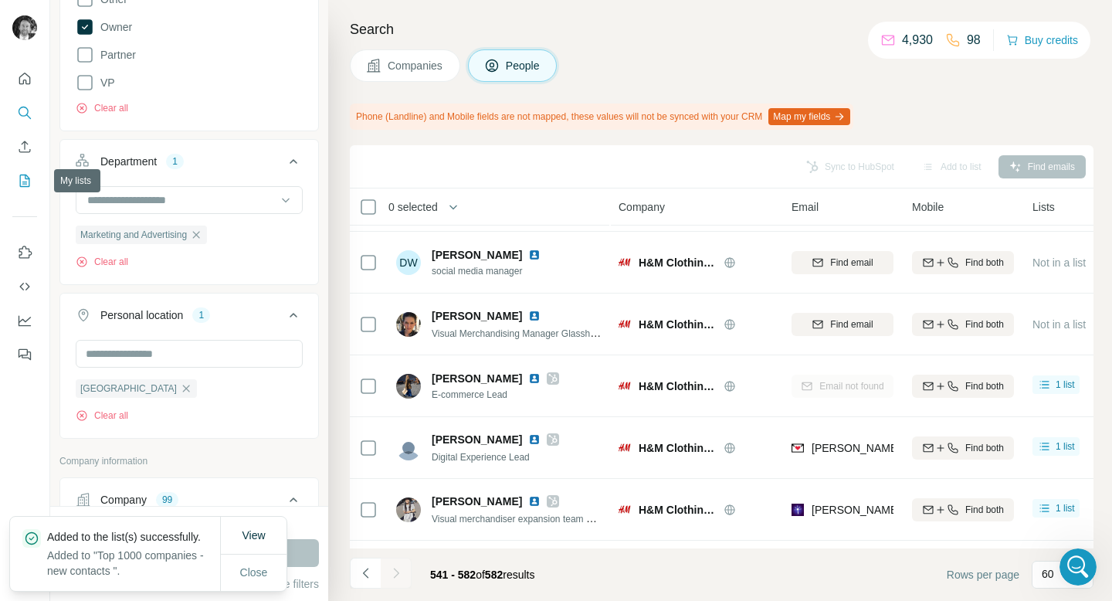
click at [23, 180] on icon "My lists" at bounding box center [24, 180] width 15 height 15
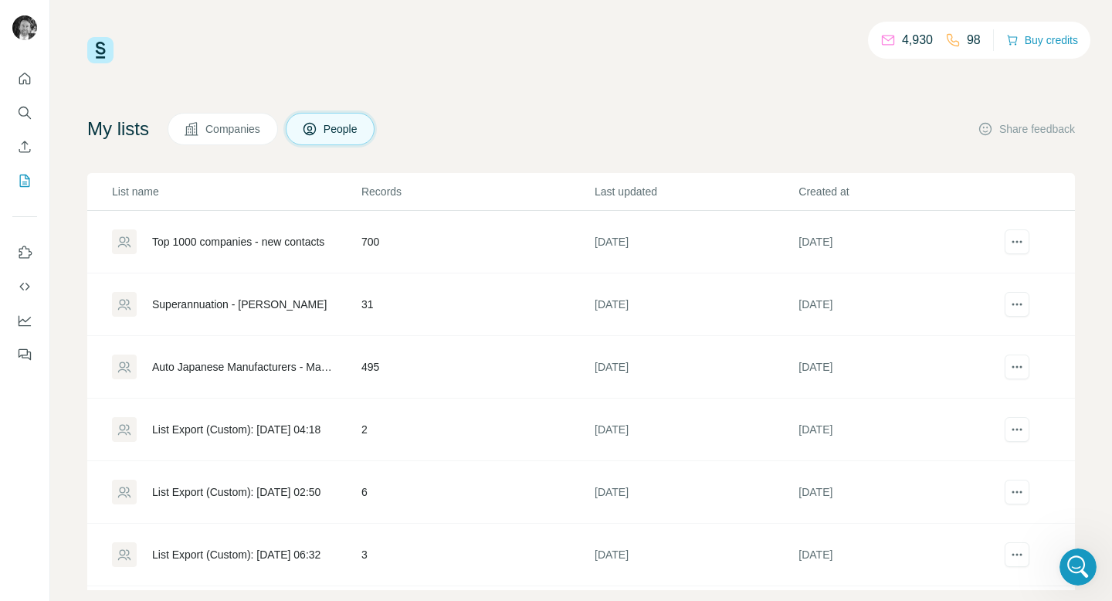
click at [276, 244] on div "Top 1000 companies - new contacts" at bounding box center [238, 241] width 172 height 15
